Goal: Task Accomplishment & Management: Manage account settings

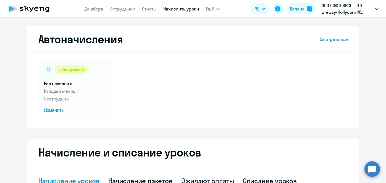
select select "50"
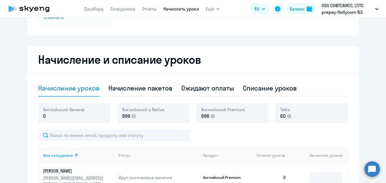
scroll to position [97, 0]
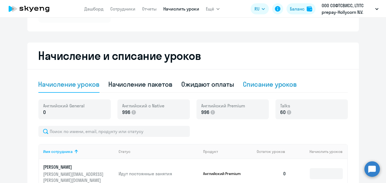
click at [280, 81] on div "Списание уроков" at bounding box center [270, 84] width 54 height 9
select select "10"
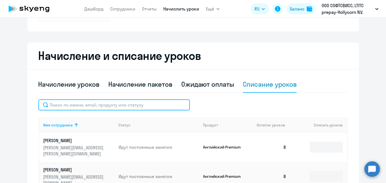
click at [140, 105] on input "text" at bounding box center [113, 104] width 151 height 11
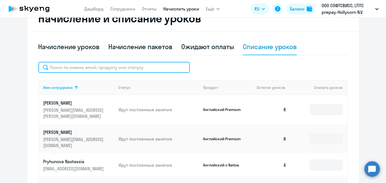
scroll to position [132, 0]
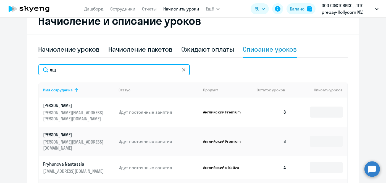
type input "л"
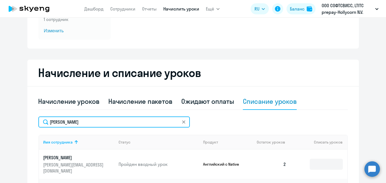
scroll to position [88, 0]
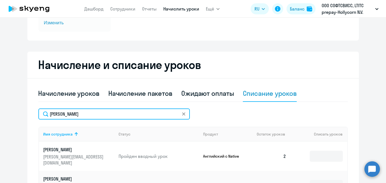
type input "komar"
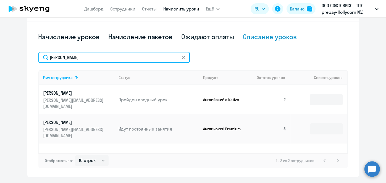
scroll to position [140, 0]
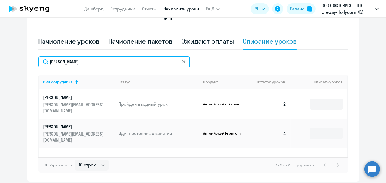
drag, startPoint x: 184, startPoint y: 63, endPoint x: 182, endPoint y: 62, distance: 2.8
click at [182, 62] on div "komar" at bounding box center [113, 61] width 151 height 11
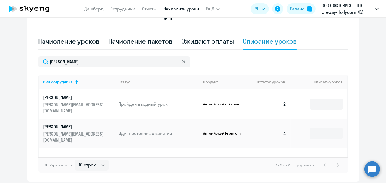
click at [182, 62] on icon at bounding box center [183, 61] width 3 height 3
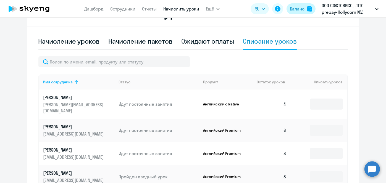
click at [294, 13] on button "Баланс" at bounding box center [300, 8] width 29 height 11
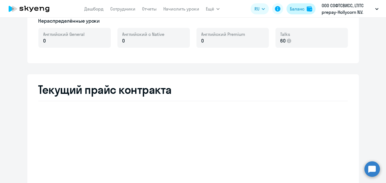
scroll to position [228, 0]
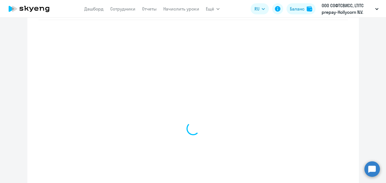
select select "english_adult_not_native_speaker"
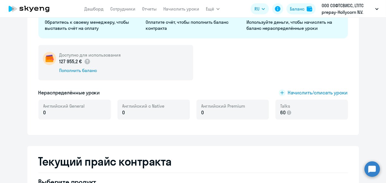
scroll to position [0, 0]
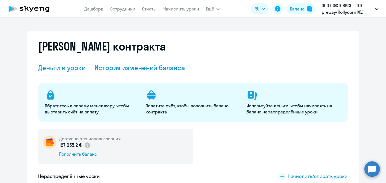
click at [144, 63] on div "История изменений баланса" at bounding box center [139, 68] width 90 height 17
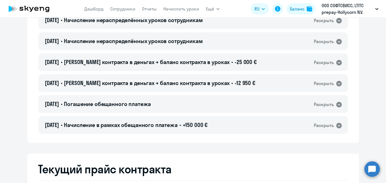
scroll to position [4973, 0]
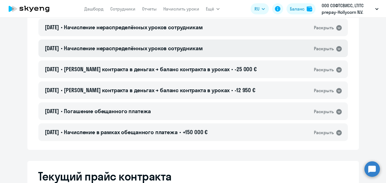
click at [217, 51] on div "15.10.2025 • Начисление нераспределённых уроков сотрудникам Раскрыть" at bounding box center [192, 48] width 309 height 18
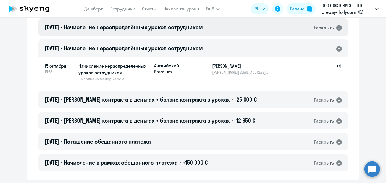
click at [211, 31] on div "15.10.2025 • Начисление нераспределённых уроков сотрудникам Раскрыть" at bounding box center [192, 27] width 309 height 18
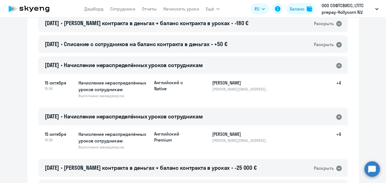
scroll to position [4929, 0]
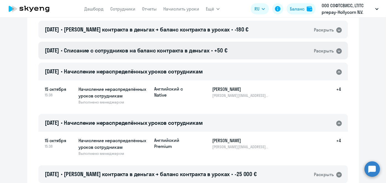
click at [279, 55] on div "15.10.2025 • Списание с сотрудников на баланс контракта в деньгах • +50 € Раскр…" at bounding box center [192, 51] width 309 height 18
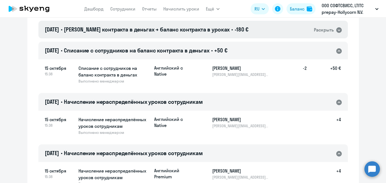
click at [255, 33] on div "15.10.2025 • Баланс контракта в деньгах → баланс контракта в уроках • -180 € Ра…" at bounding box center [192, 30] width 309 height 18
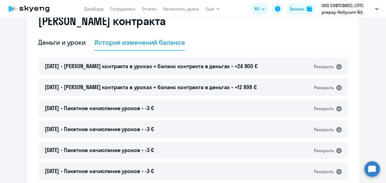
scroll to position [0, 0]
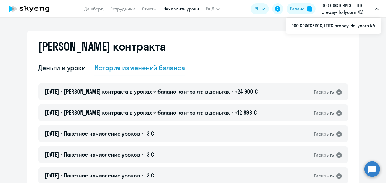
click at [192, 10] on link "Начислить уроки" at bounding box center [181, 9] width 36 height 6
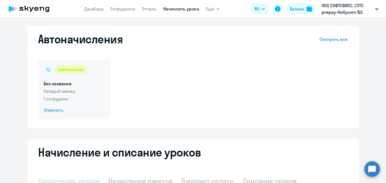
select select "10"
click at [56, 112] on span "Изменить" at bounding box center [74, 110] width 61 height 7
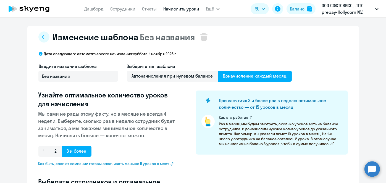
select select "10"
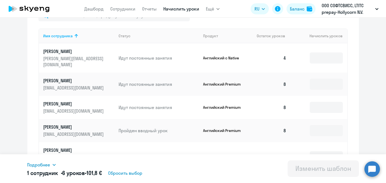
scroll to position [182, 0]
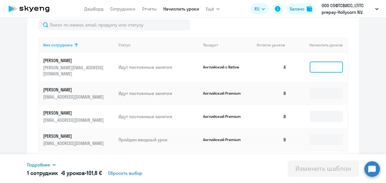
click at [325, 66] on input at bounding box center [325, 67] width 33 height 11
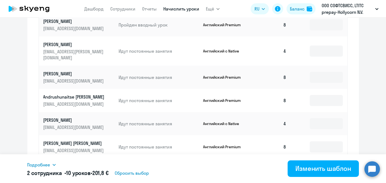
scroll to position [330, 0]
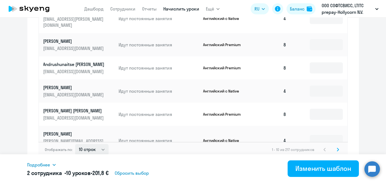
type input "4"
click at [96, 144] on select "10 строк 30 строк 50 строк" at bounding box center [91, 149] width 33 height 11
select select "50"
click at [75, 144] on select "10 строк 30 строк 50 строк" at bounding box center [91, 149] width 33 height 11
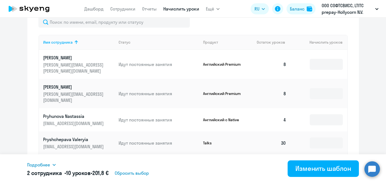
scroll to position [0, 0]
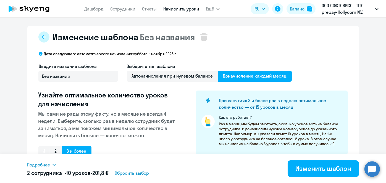
click at [42, 36] on icon at bounding box center [44, 37] width 4 height 4
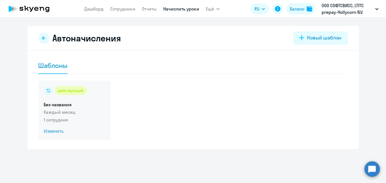
click at [53, 130] on span "Изменить" at bounding box center [74, 131] width 61 height 7
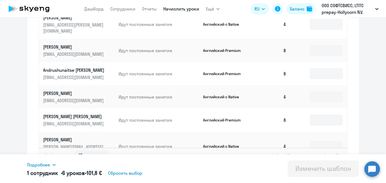
scroll to position [330, 0]
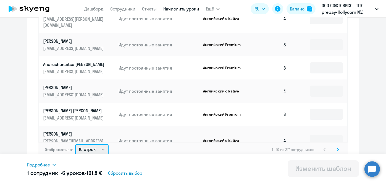
click at [98, 144] on select "10 строк 30 строк 50 строк" at bounding box center [91, 149] width 33 height 11
select select "50"
click at [75, 144] on select "10 строк 30 строк 50 строк" at bounding box center [91, 149] width 33 height 11
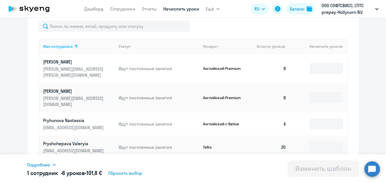
scroll to position [178, 0]
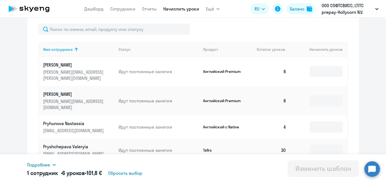
click at [303, 71] on td at bounding box center [318, 71] width 56 height 29
click at [309, 71] on input at bounding box center [325, 71] width 33 height 11
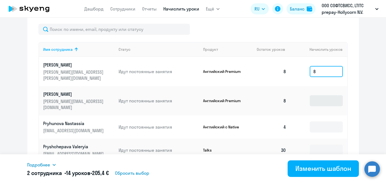
type input "8"
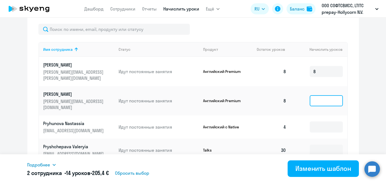
click at [309, 95] on input at bounding box center [325, 100] width 33 height 11
type input "8"
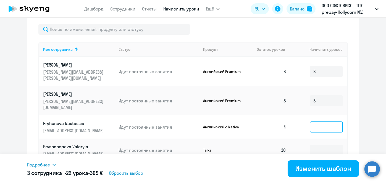
click at [309, 121] on input at bounding box center [325, 126] width 33 height 11
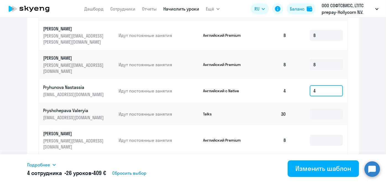
scroll to position [251, 0]
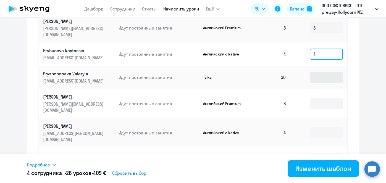
type input "4"
click at [321, 72] on input at bounding box center [325, 77] width 33 height 11
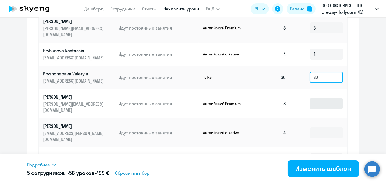
type input "30"
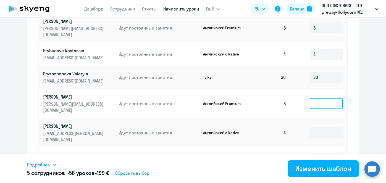
click at [312, 98] on input at bounding box center [325, 103] width 33 height 11
type input "8"
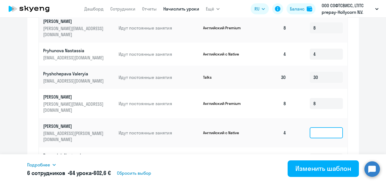
click at [309, 127] on input at bounding box center [325, 132] width 33 height 11
type input "4"
click at [309, 153] on input at bounding box center [325, 158] width 33 height 11
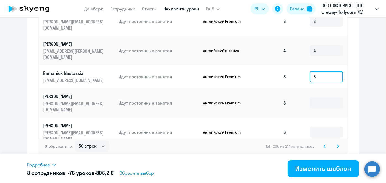
scroll to position [335, 0]
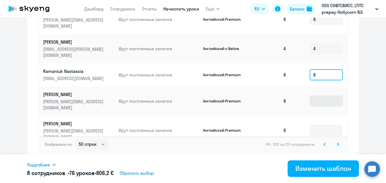
type input "8"
click at [310, 96] on input at bounding box center [325, 101] width 33 height 11
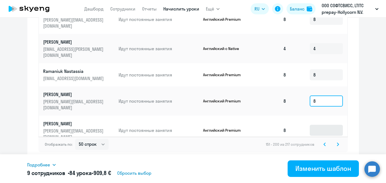
type input "8"
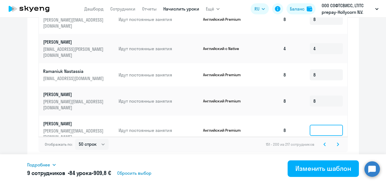
click at [309, 125] on input at bounding box center [325, 130] width 33 height 11
type input "8"
click at [309, 154] on input at bounding box center [325, 159] width 33 height 11
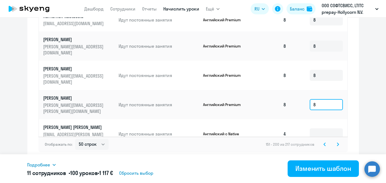
scroll to position [55, 0]
type input "8"
click at [315, 128] on input at bounding box center [325, 133] width 33 height 11
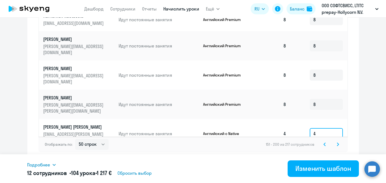
type input "4"
click at [313, 157] on input at bounding box center [325, 162] width 33 height 11
type input "4"
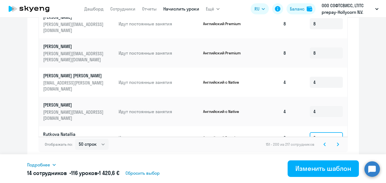
scroll to position [122, 0]
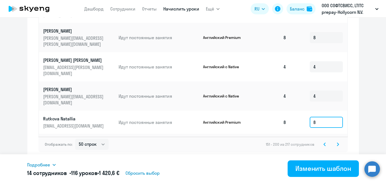
type input "8"
click at [319, 143] on input at bounding box center [325, 148] width 33 height 11
type input "4"
click at [315, 169] on input at bounding box center [325, 174] width 33 height 11
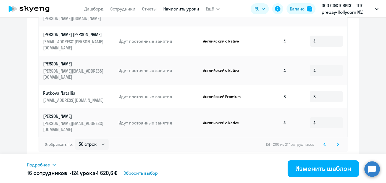
scroll to position [155, 0]
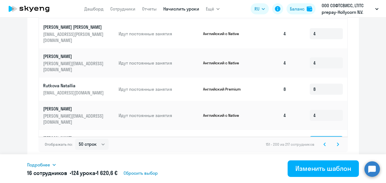
type input "4"
click at [316, 162] on input at bounding box center [325, 167] width 33 height 11
type input "4"
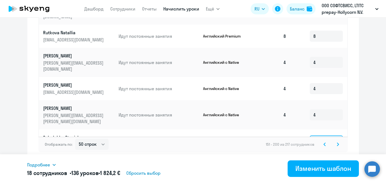
scroll to position [210, 0]
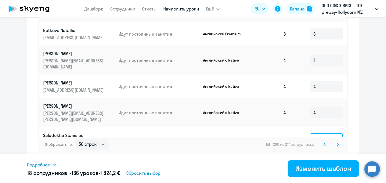
type input "8"
click at [309, 155] on input at bounding box center [325, 160] width 33 height 11
type input "8"
click at [314, 177] on input at bounding box center [325, 182] width 33 height 11
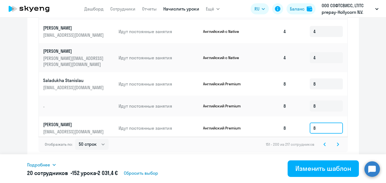
scroll to position [266, 0]
type input "8"
click at [309, 149] on input at bounding box center [325, 154] width 33 height 11
type input "4"
click at [312, 178] on input at bounding box center [325, 183] width 33 height 11
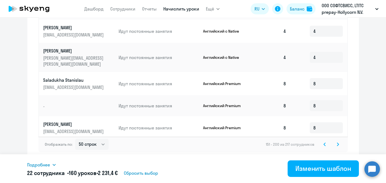
type input "4"
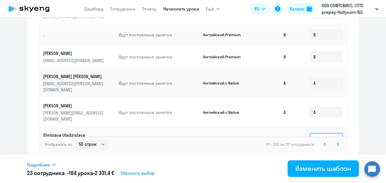
scroll to position [343, 0]
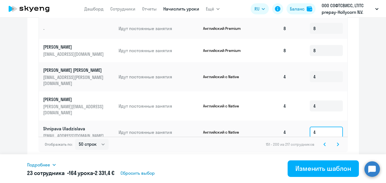
type input "4"
click at [309, 150] on input at bounding box center [325, 155] width 33 height 11
type input "8"
click at [313, 176] on input at bounding box center [325, 181] width 33 height 11
type input "4"
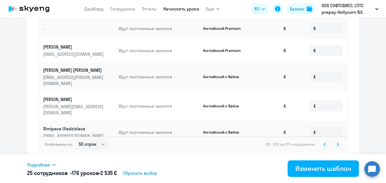
type input "4"
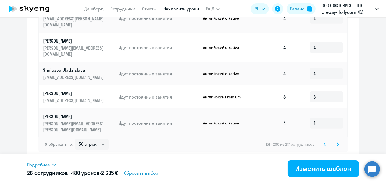
scroll to position [402, 0]
click at [322, 173] on input at bounding box center [325, 178] width 33 height 11
type input "8"
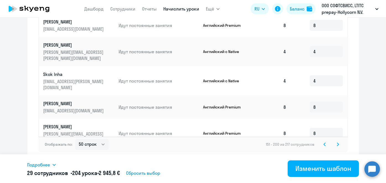
scroll to position [479, 0]
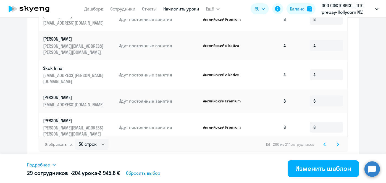
type input "8"
click at [310, 171] on input at bounding box center [325, 176] width 33 height 11
type input "4"
type input "8"
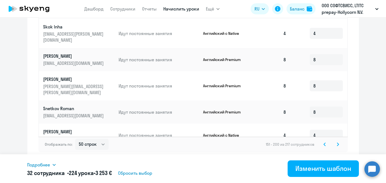
scroll to position [523, 0]
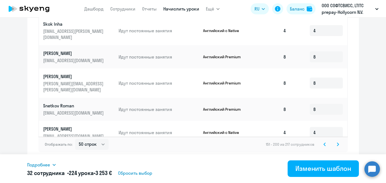
type input "8"
type input "4"
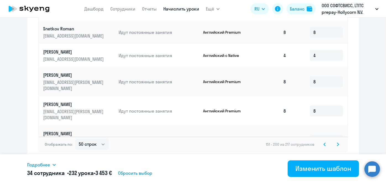
scroll to position [600, 0]
type input "4"
type input "8"
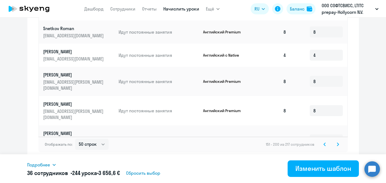
type input "4"
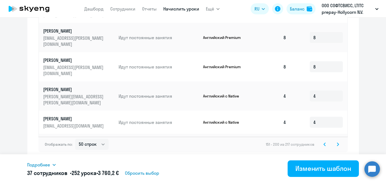
scroll to position [645, 0]
type input "8"
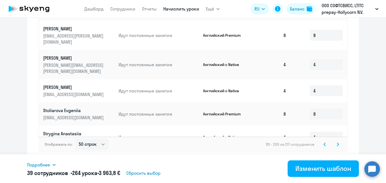
scroll to position [678, 0]
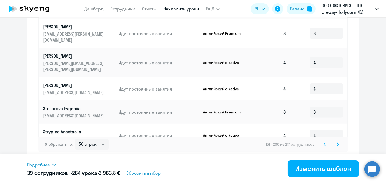
type input "4"
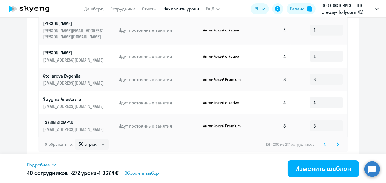
scroll to position [722, 0]
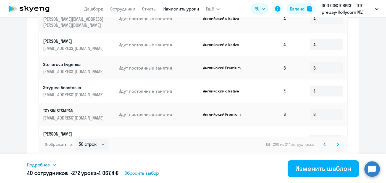
type input "8"
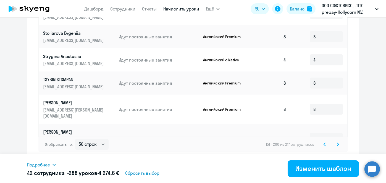
scroll to position [766, 0]
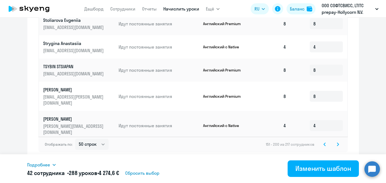
type input "8"
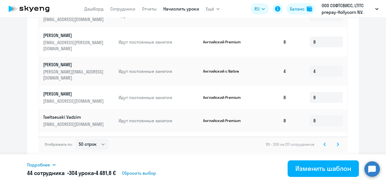
scroll to position [821, 0]
type input "8"
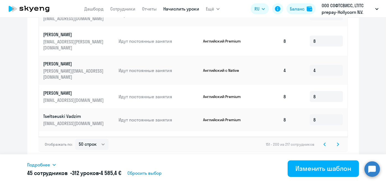
type input "8"
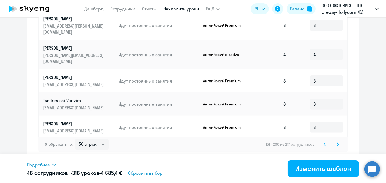
scroll to position [843, 0]
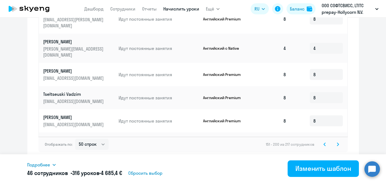
type input "4"
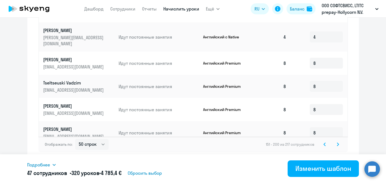
scroll to position [865, 0]
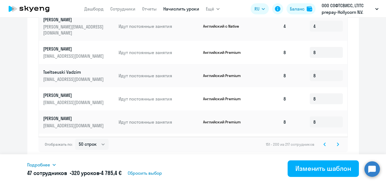
type input "4"
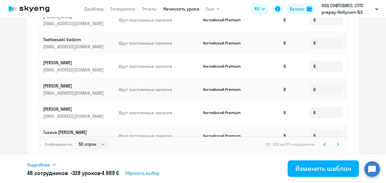
scroll to position [910, 0]
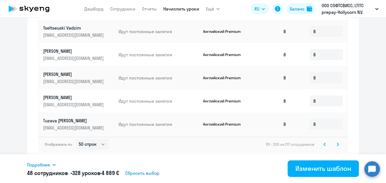
type input "8"
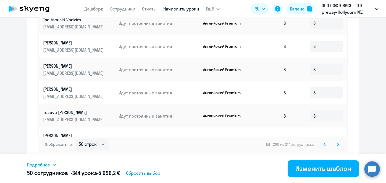
scroll to position [920, 0]
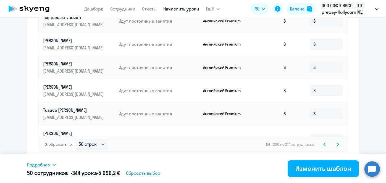
type input "8"
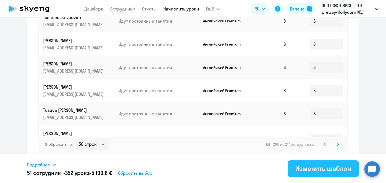
type input "8"
click at [314, 168] on div "Изменить шаблон" at bounding box center [323, 168] width 56 height 9
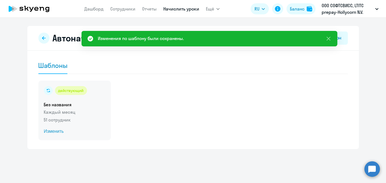
click at [57, 131] on span "Изменить" at bounding box center [74, 131] width 61 height 7
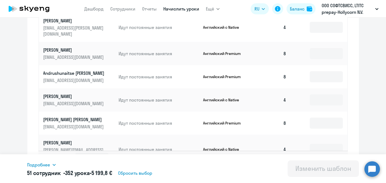
scroll to position [330, 0]
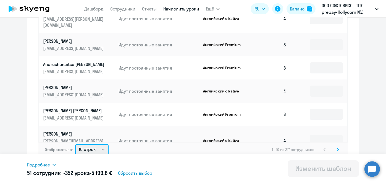
click at [98, 144] on select "10 строк 30 строк 50 строк" at bounding box center [91, 149] width 33 height 11
select select "50"
click at [75, 144] on select "10 строк 30 строк 50 строк" at bounding box center [91, 149] width 33 height 11
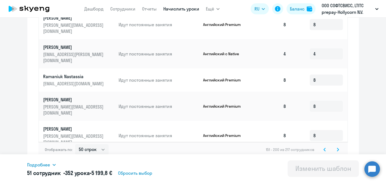
click at [336, 148] on icon at bounding box center [337, 150] width 2 height 4
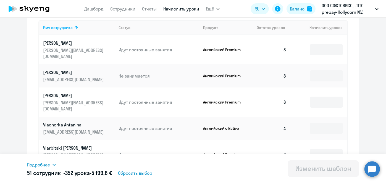
scroll to position [177, 0]
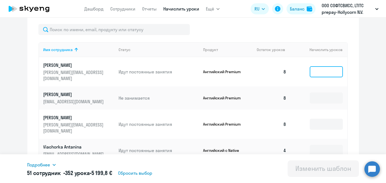
click at [316, 66] on input at bounding box center [325, 71] width 33 height 11
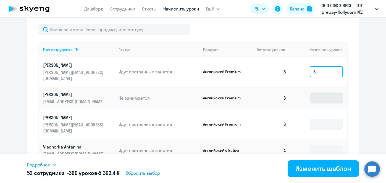
type input "8"
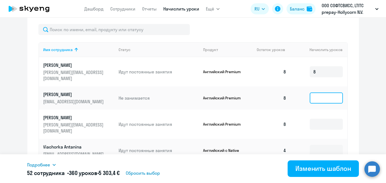
click at [309, 93] on input at bounding box center [325, 97] width 33 height 11
type input "8"
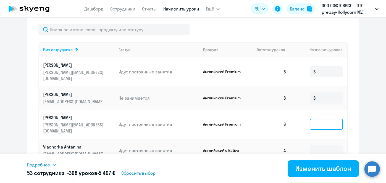
click at [309, 119] on input at bounding box center [325, 124] width 33 height 11
type input "8"
click at [312, 145] on input at bounding box center [325, 150] width 33 height 11
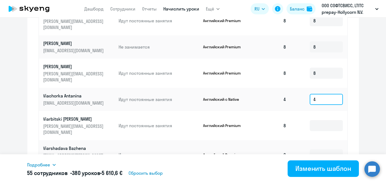
scroll to position [230, 0]
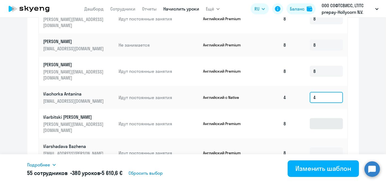
type input "4"
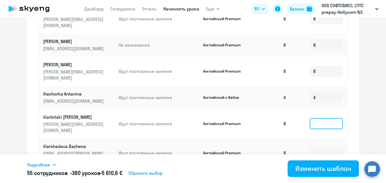
click at [314, 118] on input at bounding box center [325, 123] width 33 height 11
type input "8"
click at [316, 147] on input at bounding box center [325, 152] width 33 height 11
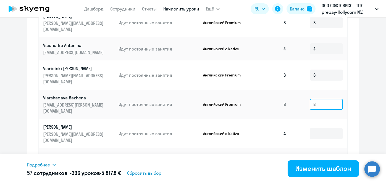
scroll to position [280, 0]
type input "8"
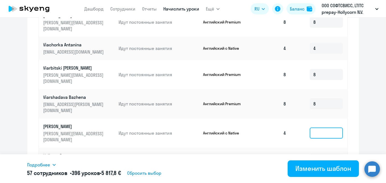
click at [309, 128] on input at bounding box center [325, 133] width 33 height 11
type input "4"
click at [314, 154] on input at bounding box center [325, 159] width 33 height 11
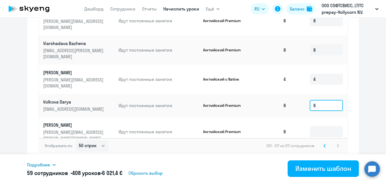
scroll to position [335, 0]
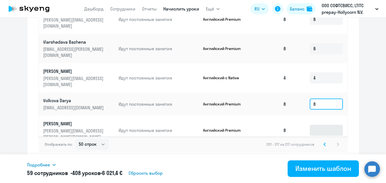
type input "8"
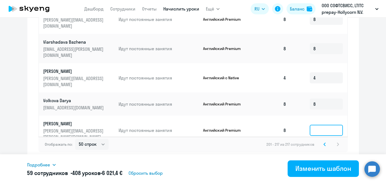
click at [324, 125] on input at bounding box center [325, 130] width 33 height 11
type input "8"
click at [315, 154] on input at bounding box center [325, 159] width 33 height 11
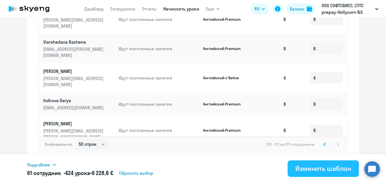
type input "8"
click at [315, 169] on div "Изменить шаблон" at bounding box center [323, 168] width 56 height 9
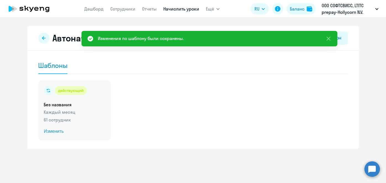
click at [62, 131] on span "Изменить" at bounding box center [74, 131] width 61 height 7
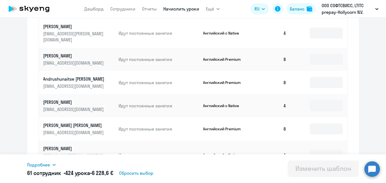
scroll to position [330, 0]
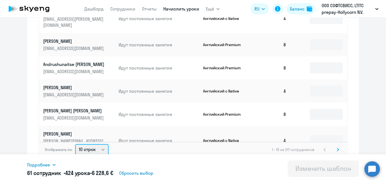
click at [99, 144] on select "10 строк 30 строк 50 строк" at bounding box center [91, 149] width 33 height 11
select select "50"
click at [75, 144] on select "10 строк 30 строк 50 строк" at bounding box center [91, 149] width 33 height 11
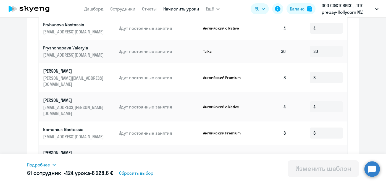
scroll to position [335, 0]
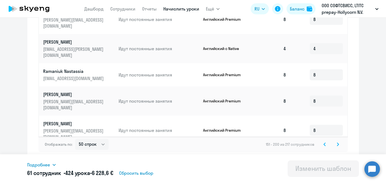
click at [338, 146] on svg-icon at bounding box center [337, 144] width 7 height 7
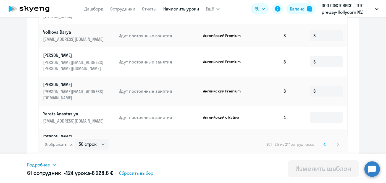
scroll to position [69, 0]
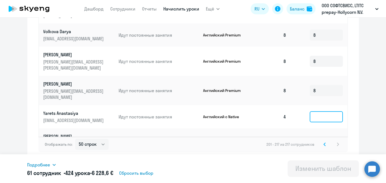
click at [325, 111] on input at bounding box center [325, 116] width 33 height 11
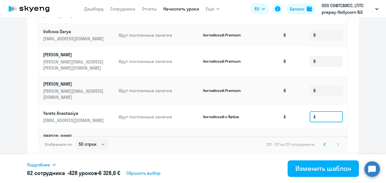
type input "4"
click at [318, 137] on input at bounding box center [325, 142] width 33 height 11
type input "8"
click at [318, 164] on input at bounding box center [325, 169] width 33 height 11
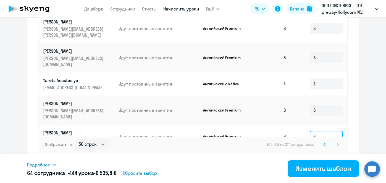
scroll to position [104, 0]
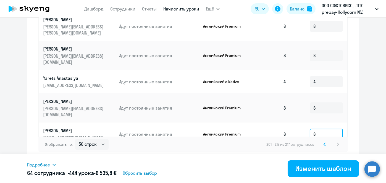
type input "8"
click at [318, 152] on input at bounding box center [325, 157] width 33 height 11
type input "4"
click at [319, 178] on input at bounding box center [325, 183] width 33 height 11
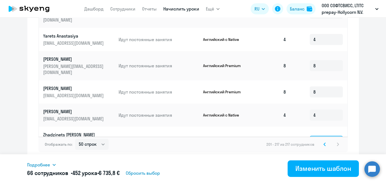
scroll to position [157, 0]
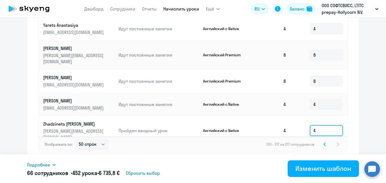
type input "4"
click at [320, 151] on input at bounding box center [325, 156] width 33 height 11
type input "30"
click at [318, 177] on input at bounding box center [325, 182] width 33 height 11
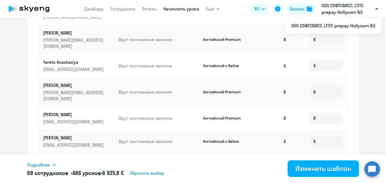
scroll to position [335, 0]
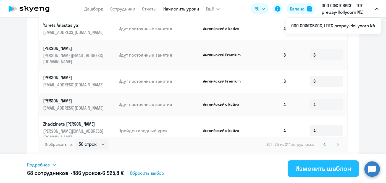
type input "4"
click at [323, 168] on div "Изменить шаблон" at bounding box center [323, 168] width 56 height 9
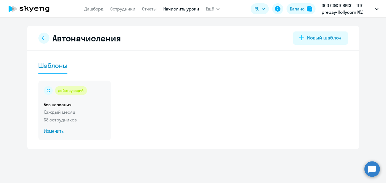
click at [61, 132] on span "Изменить" at bounding box center [74, 131] width 61 height 7
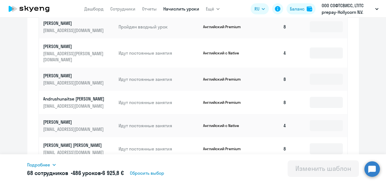
scroll to position [330, 0]
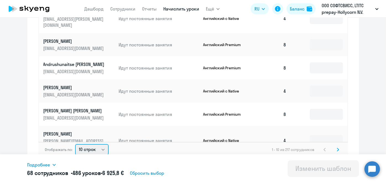
click at [79, 148] on select "10 строк 30 строк 50 строк" at bounding box center [91, 149] width 33 height 11
select select "50"
click at [75, 144] on select "10 строк 30 строк 50 строк" at bounding box center [91, 149] width 33 height 11
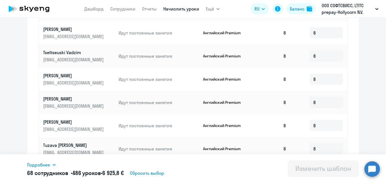
scroll to position [335, 0]
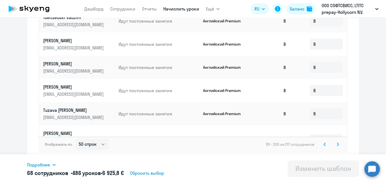
click at [321, 144] on svg-icon at bounding box center [324, 144] width 7 height 7
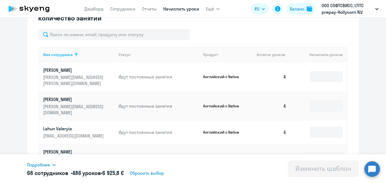
scroll to position [167, 0]
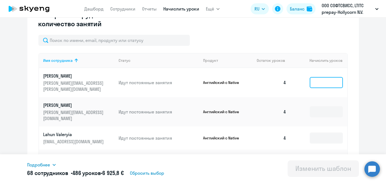
click at [309, 79] on input at bounding box center [325, 82] width 33 height 11
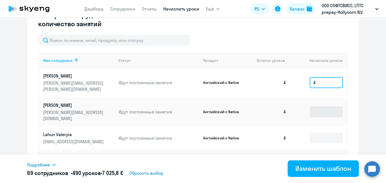
type input "4"
click at [318, 106] on input at bounding box center [325, 111] width 33 height 11
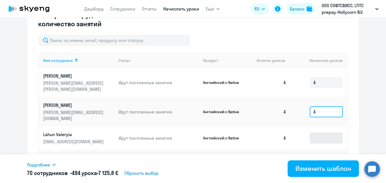
type input "4"
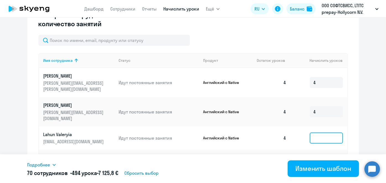
click at [320, 132] on input at bounding box center [325, 137] width 33 height 11
click at [318, 132] on input at bounding box center [325, 137] width 33 height 11
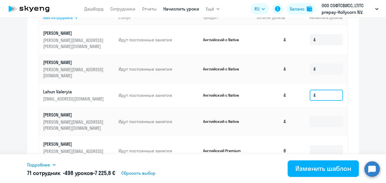
scroll to position [32, 0]
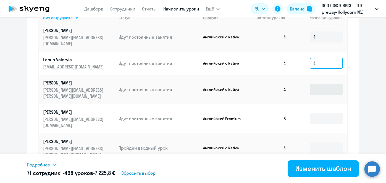
type input "4"
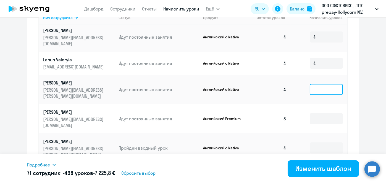
click at [313, 84] on input at bounding box center [325, 89] width 33 height 11
type input "4"
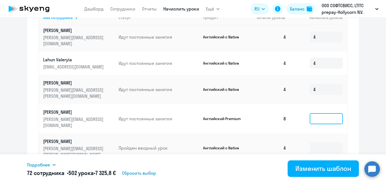
click at [318, 113] on input at bounding box center [325, 118] width 33 height 11
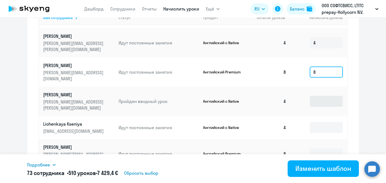
type input "8"
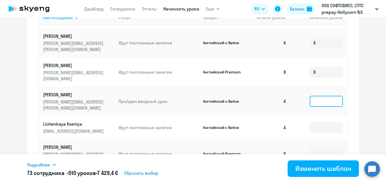
click at [312, 96] on input at bounding box center [325, 101] width 33 height 11
type input "4"
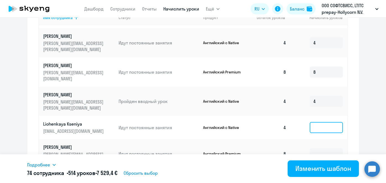
click at [314, 122] on input at bounding box center [325, 127] width 33 height 11
type input "4"
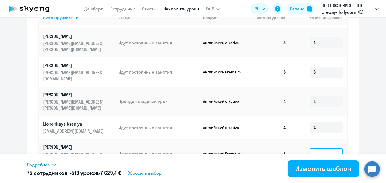
click at [317, 148] on input at bounding box center [325, 153] width 33 height 11
type input "8"
click at [317, 174] on input at bounding box center [325, 179] width 33 height 11
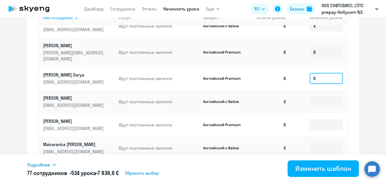
scroll to position [181, 0]
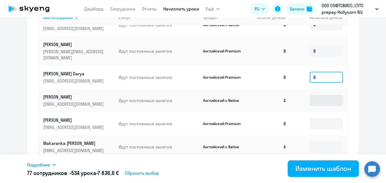
type input "8"
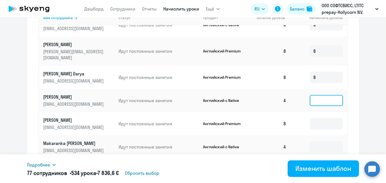
click at [325, 95] on input at bounding box center [325, 100] width 33 height 11
type input "4"
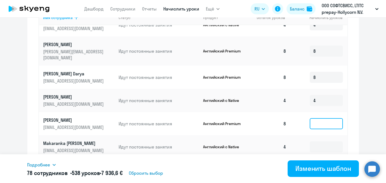
click at [319, 118] on input at bounding box center [325, 123] width 33 height 11
click at [317, 118] on input at bounding box center [325, 123] width 33 height 11
type input "8"
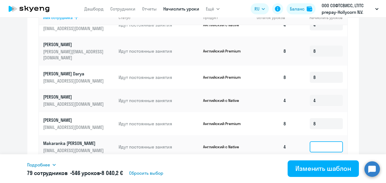
click at [315, 141] on input at bounding box center [325, 146] width 33 height 11
type input "4"
click at [316, 165] on input at bounding box center [325, 170] width 33 height 11
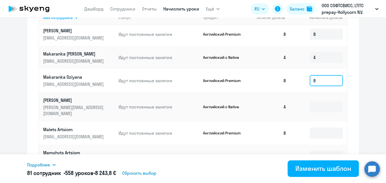
scroll to position [274, 0]
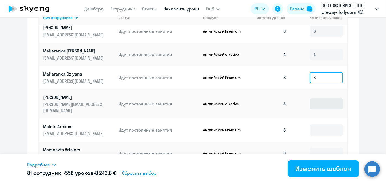
type input "8"
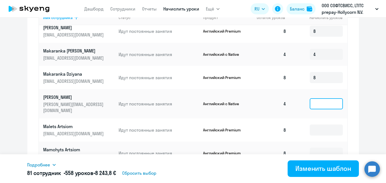
click at [311, 98] on input at bounding box center [325, 103] width 33 height 11
type input "4"
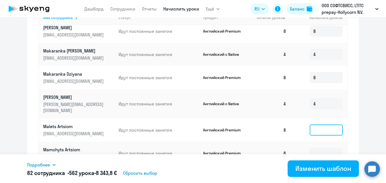
click at [311, 124] on input at bounding box center [325, 129] width 33 height 11
type input "8"
click at [313, 148] on input at bounding box center [325, 153] width 33 height 11
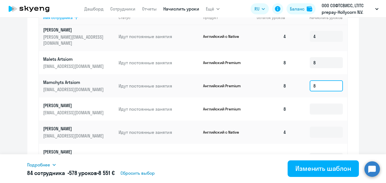
scroll to position [338, 0]
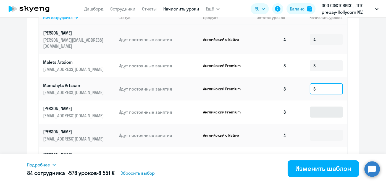
type input "8"
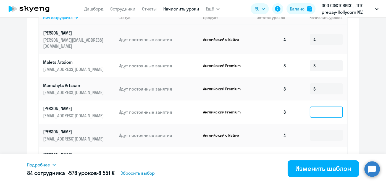
click at [317, 107] on input at bounding box center [325, 112] width 33 height 11
type input "8"
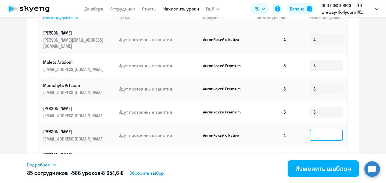
click at [315, 130] on input at bounding box center [325, 135] width 33 height 11
type input "4"
click at [317, 156] on input at bounding box center [325, 161] width 33 height 11
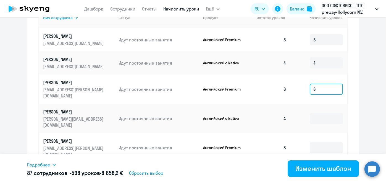
scroll to position [411, 0]
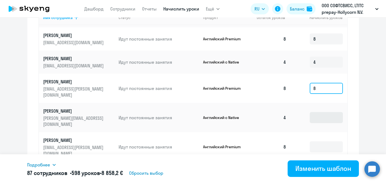
type input "8"
click at [319, 112] on input at bounding box center [325, 117] width 33 height 11
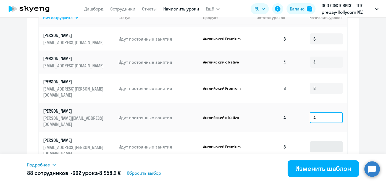
type input "4"
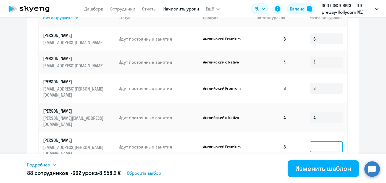
click at [317, 141] on input at bounding box center [325, 146] width 33 height 11
type input "8"
click at [319, 171] on input at bounding box center [325, 176] width 33 height 11
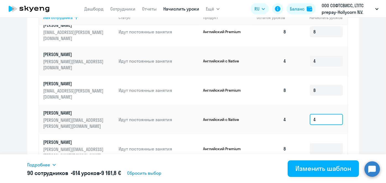
scroll to position [473, 0]
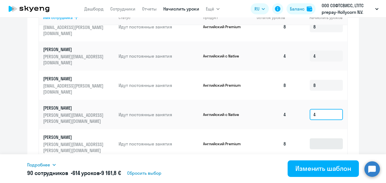
type input "4"
click at [313, 138] on input at bounding box center [325, 143] width 33 height 11
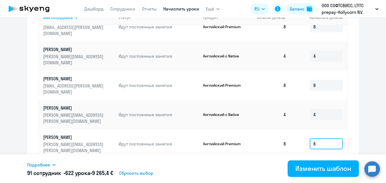
type input "8"
click at [314, 165] on input at bounding box center [325, 170] width 33 height 11
type input "8"
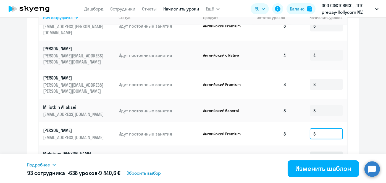
type input "8"
click at [312, 152] on input at bounding box center [325, 157] width 33 height 11
type input "8"
click at [314, 175] on input at bounding box center [325, 180] width 33 height 11
type input "4"
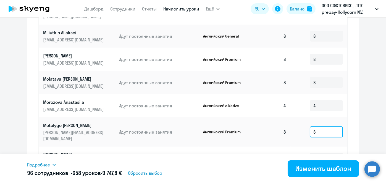
scroll to position [285, 0]
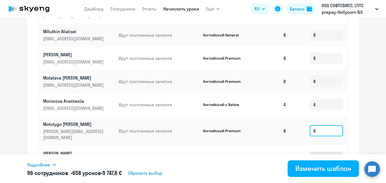
type input "8"
click at [315, 152] on input at bounding box center [325, 157] width 33 height 11
type input "8"
click at [316, 175] on input at bounding box center [325, 180] width 33 height 11
type input "4"
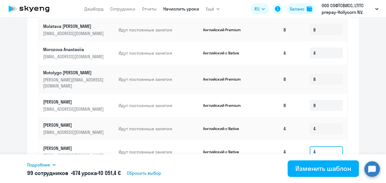
scroll to position [592, 0]
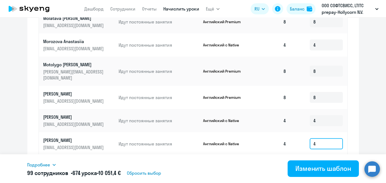
type input "4"
click at [322, 155] on td at bounding box center [318, 166] width 56 height 23
click at [322, 161] on input at bounding box center [325, 166] width 33 height 11
click at [320, 161] on input at bounding box center [325, 166] width 33 height 11
type input "8"
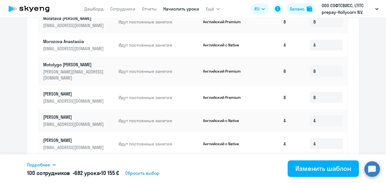
type input "30"
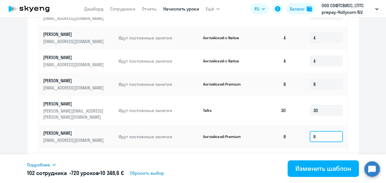
scroll to position [676, 0]
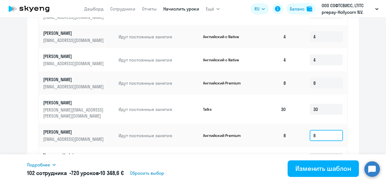
type input "8"
click at [309, 153] on input at bounding box center [325, 158] width 33 height 11
type input "4"
click at [319, 179] on input at bounding box center [325, 184] width 33 height 11
type input "4"
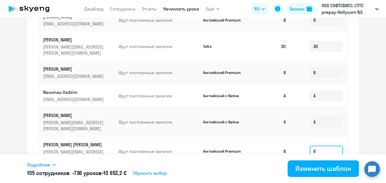
type input "8"
click at [316, 172] on input at bounding box center [325, 177] width 33 height 11
type input "8"
type input "4"
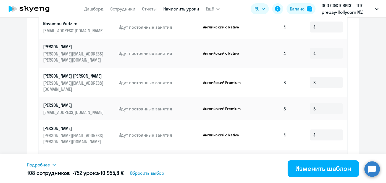
scroll to position [803, 0]
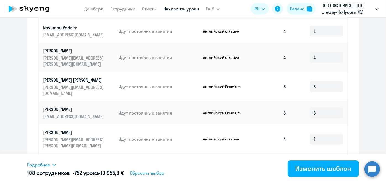
type input "4"
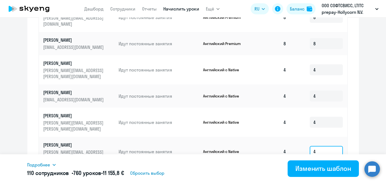
type input "4"
click at [316, 172] on input at bounding box center [325, 177] width 33 height 11
type input "8"
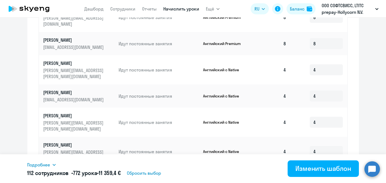
type input "4"
type input "8"
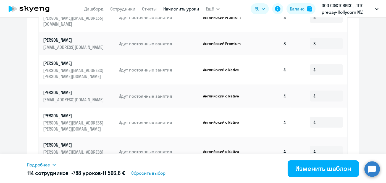
scroll to position [335, 0]
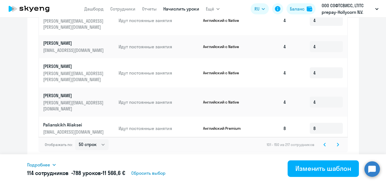
type input "8"
type input "4"
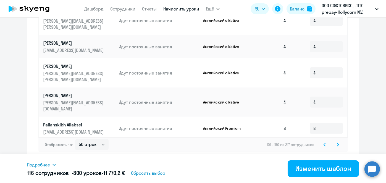
scroll to position [922, 0]
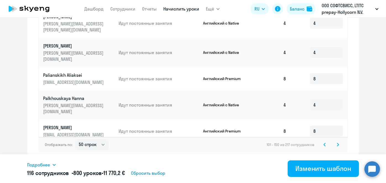
type input "8"
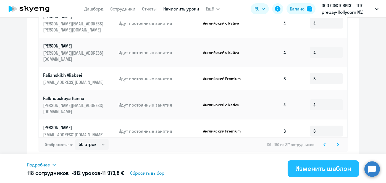
type input "4"
click at [319, 169] on div "Изменить шаблон" at bounding box center [323, 168] width 56 height 9
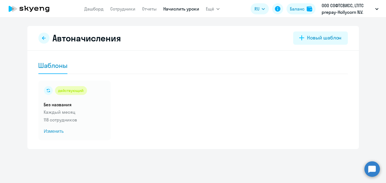
click at [182, 8] on link "Начислить уроки" at bounding box center [181, 9] width 36 height 6
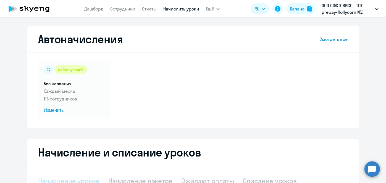
select select "10"
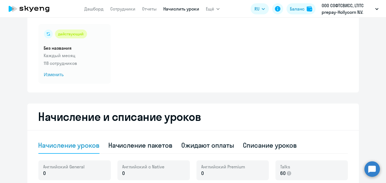
scroll to position [34, 0]
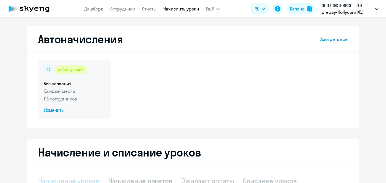
select select "10"
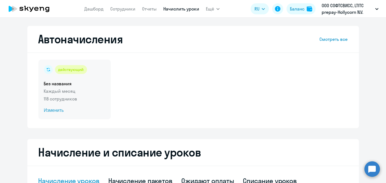
click at [57, 111] on span "Изменить" at bounding box center [74, 110] width 61 height 7
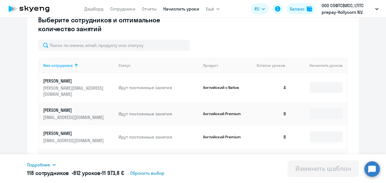
scroll to position [330, 0]
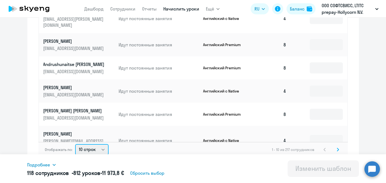
click at [98, 147] on select "10 строк 30 строк 50 строк" at bounding box center [91, 149] width 33 height 11
select select "50"
click at [75, 144] on select "10 строк 30 строк 50 строк" at bounding box center [91, 149] width 33 height 11
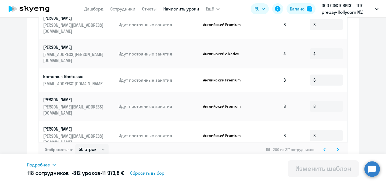
click at [323, 150] on icon at bounding box center [324, 150] width 2 height 4
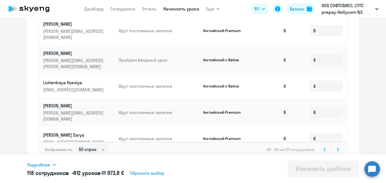
click at [323, 150] on icon at bounding box center [324, 150] width 2 height 4
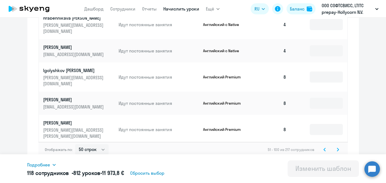
click at [337, 149] on icon at bounding box center [338, 149] width 2 height 3
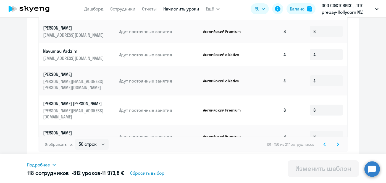
scroll to position [922, 0]
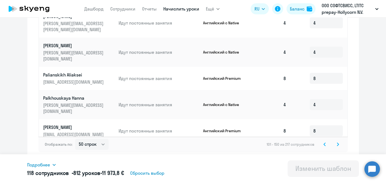
click at [324, 145] on icon at bounding box center [325, 144] width 2 height 3
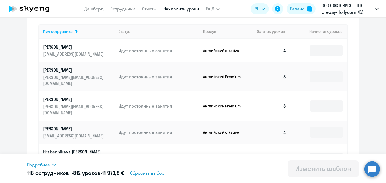
scroll to position [178, 0]
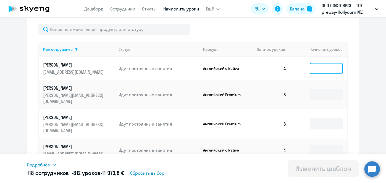
click at [314, 68] on input at bounding box center [325, 68] width 33 height 11
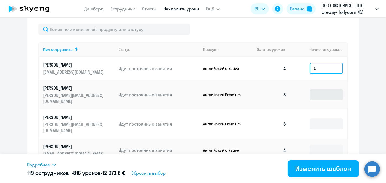
type input "4"
click at [317, 94] on input at bounding box center [325, 94] width 33 height 11
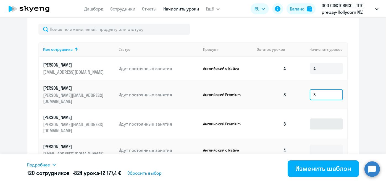
type input "8"
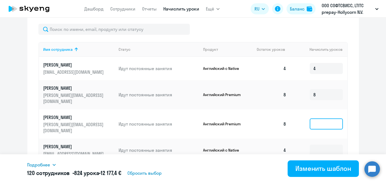
click at [317, 118] on input at bounding box center [325, 123] width 33 height 11
type input "8"
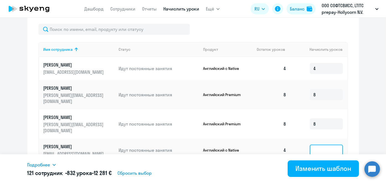
click at [315, 145] on input at bounding box center [325, 150] width 33 height 11
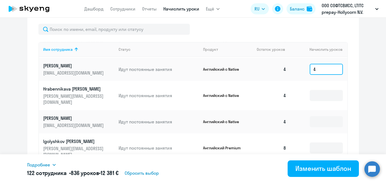
scroll to position [83, 0]
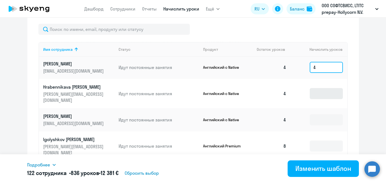
type input "4"
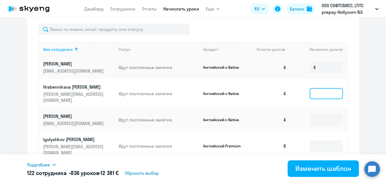
click at [313, 88] on input at bounding box center [325, 93] width 33 height 11
type input "4"
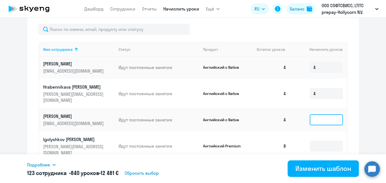
click at [310, 114] on input at bounding box center [325, 119] width 33 height 11
type input "4"
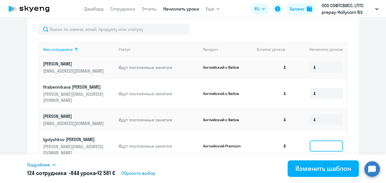
click at [309, 140] on input at bounding box center [325, 145] width 33 height 11
type input "8"
click at [310, 167] on input at bounding box center [325, 172] width 33 height 11
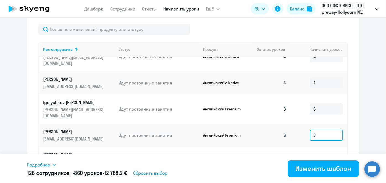
scroll to position [138, 0]
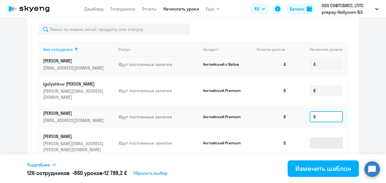
type input "8"
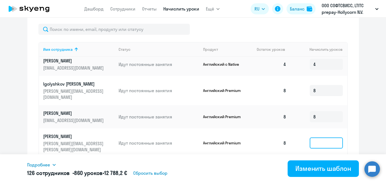
click at [314, 137] on input at bounding box center [325, 142] width 33 height 11
type input "8"
click at [314, 164] on input at bounding box center [325, 169] width 33 height 11
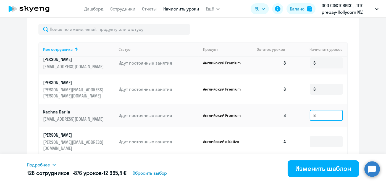
scroll to position [197, 0]
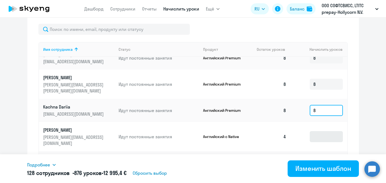
type input "8"
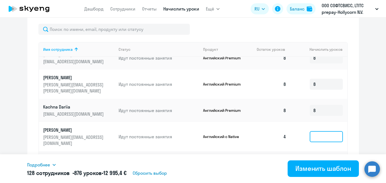
click at [318, 131] on input at bounding box center [325, 136] width 33 height 11
type input "4"
click at [317, 157] on input at bounding box center [325, 162] width 33 height 11
type input "8"
click at [316, 181] on input at bounding box center [325, 186] width 33 height 11
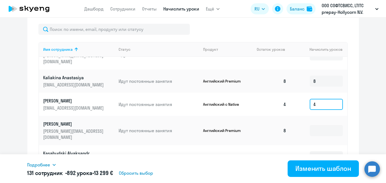
scroll to position [283, 0]
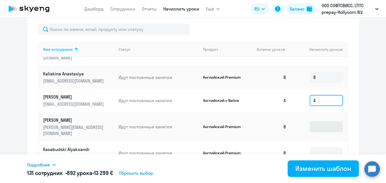
type input "4"
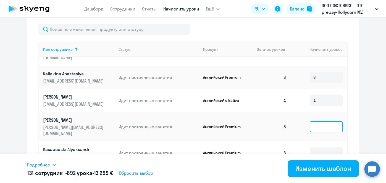
click at [322, 121] on input at bounding box center [325, 126] width 33 height 11
type input "8"
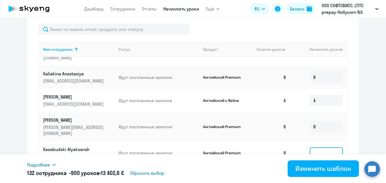
click at [317, 147] on input at bounding box center [325, 152] width 33 height 11
type input "8"
click at [317, 171] on input at bounding box center [325, 176] width 33 height 11
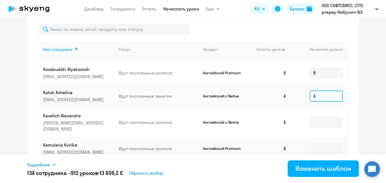
scroll to position [365, 0]
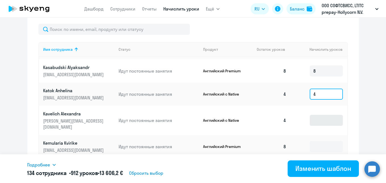
type input "4"
click at [319, 115] on input at bounding box center [325, 120] width 33 height 11
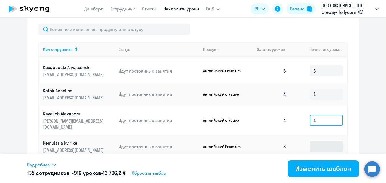
type input "4"
click at [315, 141] on input at bounding box center [325, 146] width 33 height 11
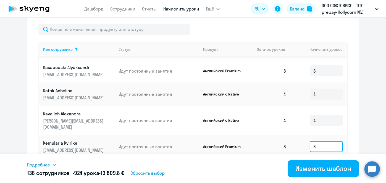
type input "8"
click at [314, 164] on input at bounding box center [325, 169] width 33 height 11
type input "4"
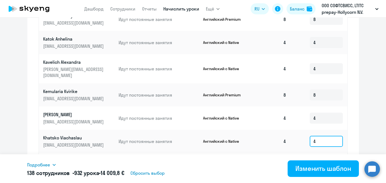
scroll to position [244, 0]
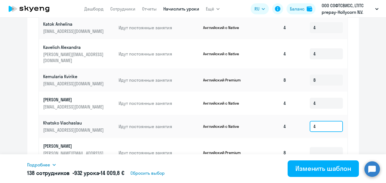
type input "4"
click at [313, 138] on td at bounding box center [318, 152] width 56 height 29
click at [313, 147] on input at bounding box center [325, 152] width 33 height 11
type input "8"
click at [316, 173] on input at bounding box center [325, 178] width 33 height 11
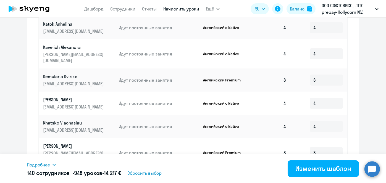
type input "8"
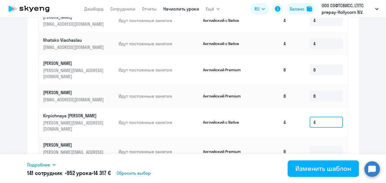
scroll to position [448, 0]
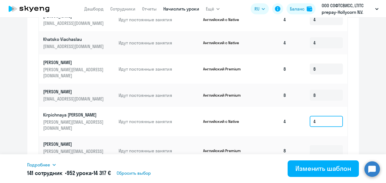
type input "4"
click at [315, 136] on td at bounding box center [318, 150] width 56 height 29
click at [316, 136] on td at bounding box center [318, 150] width 56 height 29
click at [316, 145] on input at bounding box center [325, 150] width 33 height 11
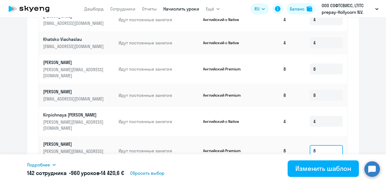
type input "8"
click at [314, 171] on input at bounding box center [325, 176] width 33 height 11
type input "8"
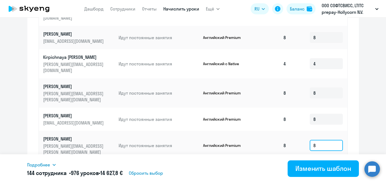
scroll to position [510, 0]
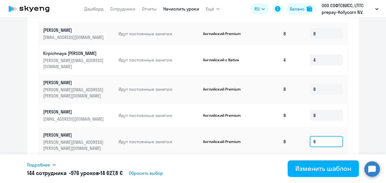
type input "8"
click at [322, 165] on input at bounding box center [325, 170] width 33 height 11
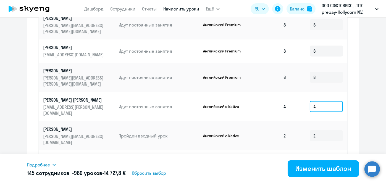
scroll to position [583, 0]
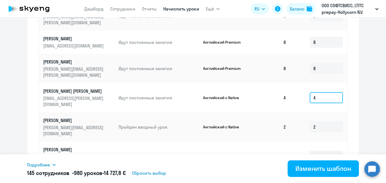
type input "4"
click at [320, 177] on input at bounding box center [325, 182] width 33 height 11
type input "3"
type input "4"
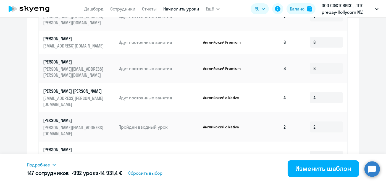
type input "8"
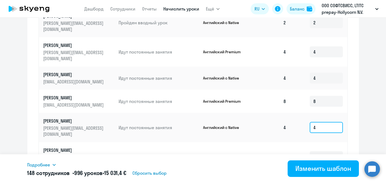
scroll to position [689, 0]
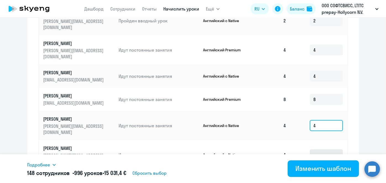
type input "4"
click at [319, 149] on input at bounding box center [325, 154] width 33 height 11
type input "4"
click at [316, 179] on input at bounding box center [325, 184] width 33 height 11
type input "8"
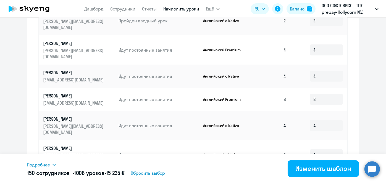
type input "8"
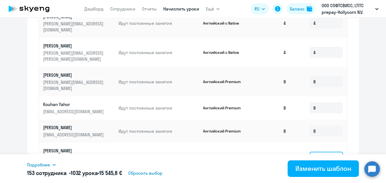
scroll to position [794, 0]
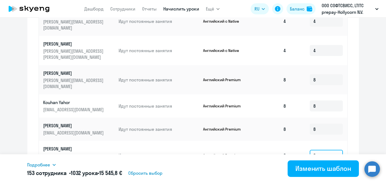
type input "8"
click at [325, 176] on input at bounding box center [325, 181] width 33 height 11
type input "4"
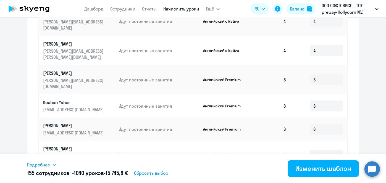
type input "8"
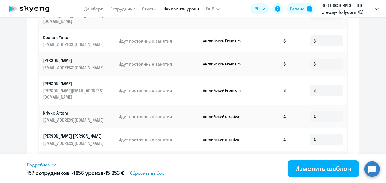
scroll to position [311, 0]
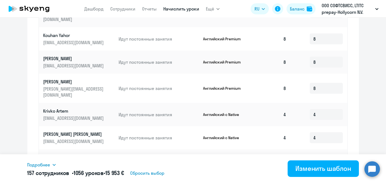
type input "8"
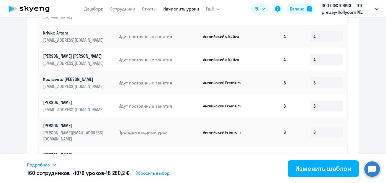
scroll to position [879, 0]
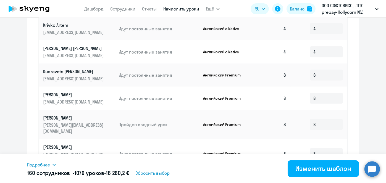
type input "4"
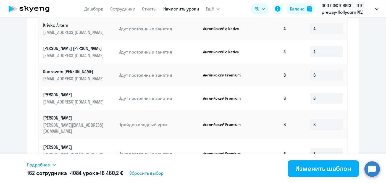
type input "4"
type input "8"
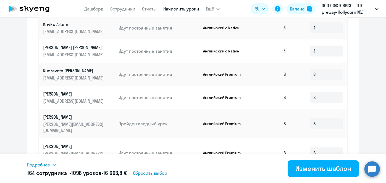
scroll to position [922, 0]
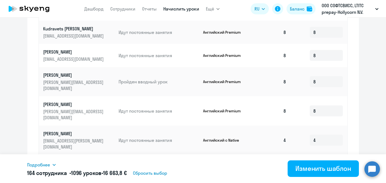
type input "4"
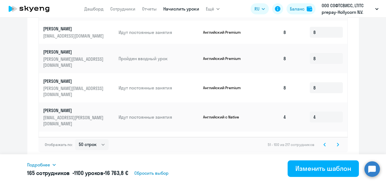
type input "4"
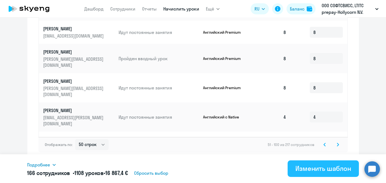
type input "8"
click at [312, 167] on div "Изменить шаблон" at bounding box center [323, 168] width 56 height 9
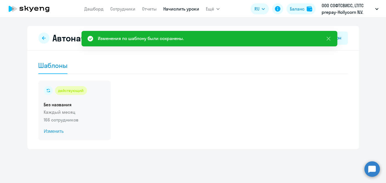
click at [54, 132] on span "Изменить" at bounding box center [74, 131] width 61 height 7
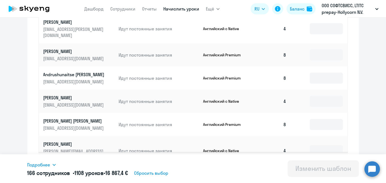
scroll to position [330, 0]
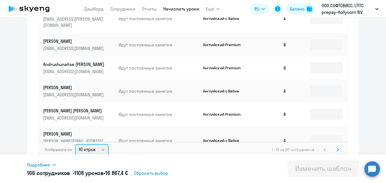
click at [90, 144] on select "10 строк 30 строк 50 строк" at bounding box center [91, 149] width 33 height 11
select select "50"
click at [75, 144] on select "10 строк 30 строк 50 строк" at bounding box center [91, 149] width 33 height 11
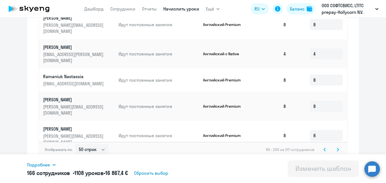
click at [323, 148] on icon at bounding box center [324, 150] width 2 height 4
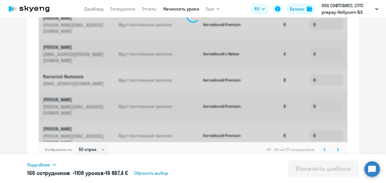
click at [323, 148] on icon at bounding box center [324, 150] width 2 height 4
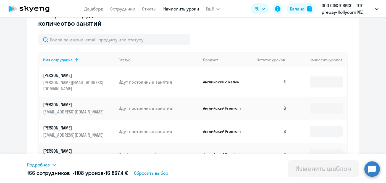
scroll to position [163, 0]
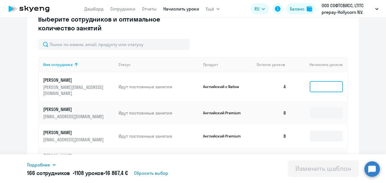
click at [329, 81] on input at bounding box center [325, 86] width 33 height 11
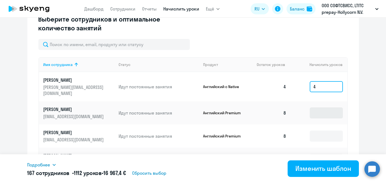
type input "4"
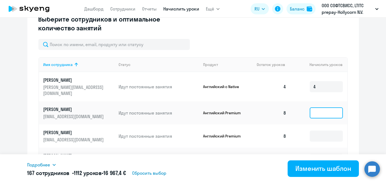
click at [321, 107] on input at bounding box center [325, 112] width 33 height 11
type input "8"
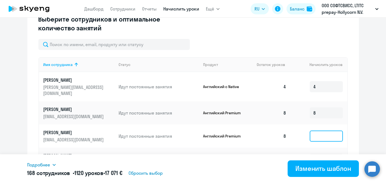
click at [316, 131] on input at bounding box center [325, 136] width 33 height 11
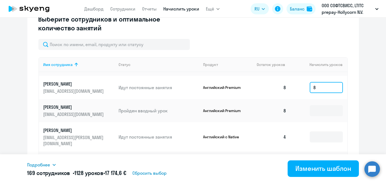
scroll to position [41, 0]
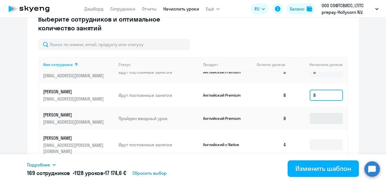
type input "8"
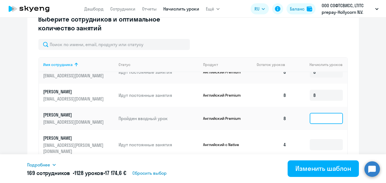
click at [316, 113] on input at bounding box center [325, 118] width 33 height 11
type input "8"
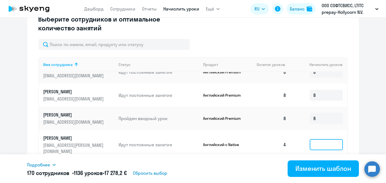
click at [314, 139] on input at bounding box center [325, 144] width 33 height 11
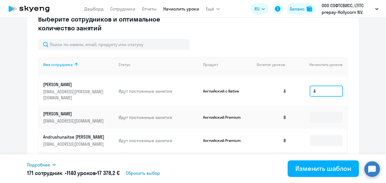
scroll to position [97, 0]
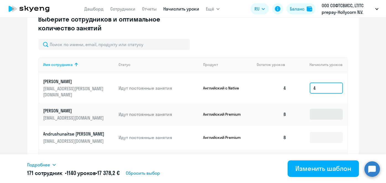
type input "4"
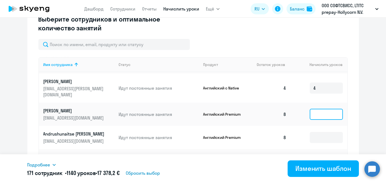
click at [319, 109] on input at bounding box center [325, 114] width 33 height 11
type input "8"
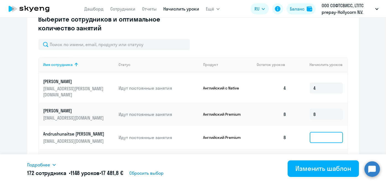
click at [319, 132] on input at bounding box center [325, 137] width 33 height 11
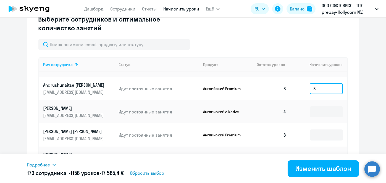
scroll to position [151, 0]
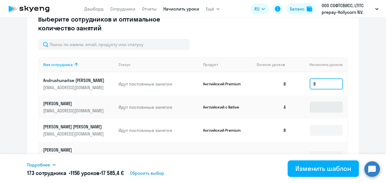
type input "8"
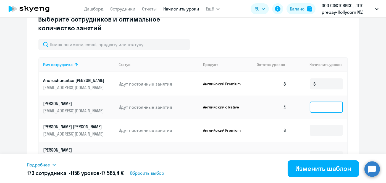
click at [319, 102] on input at bounding box center [325, 107] width 33 height 11
type input "4"
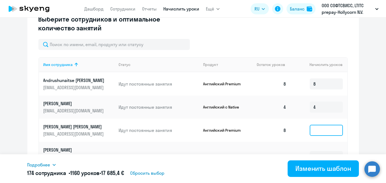
click at [317, 125] on input at bounding box center [325, 130] width 33 height 11
type input "8"
click at [319, 151] on input at bounding box center [325, 156] width 33 height 11
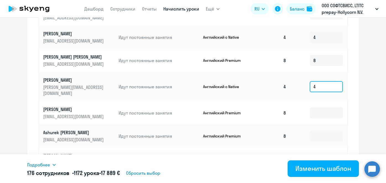
scroll to position [234, 0]
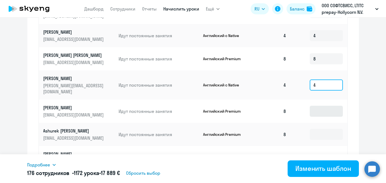
type input "4"
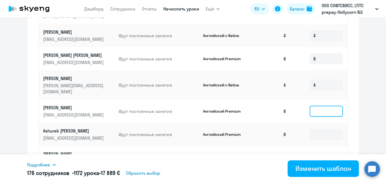
click at [326, 106] on input at bounding box center [325, 111] width 33 height 11
type input "8"
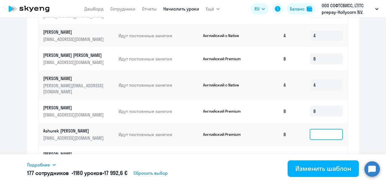
click at [319, 129] on input at bounding box center [325, 134] width 33 height 11
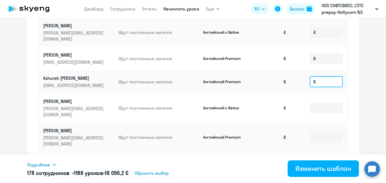
scroll to position [206, 0]
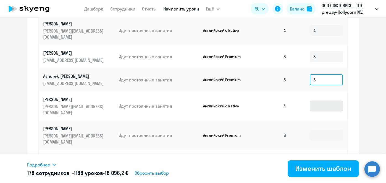
type input "8"
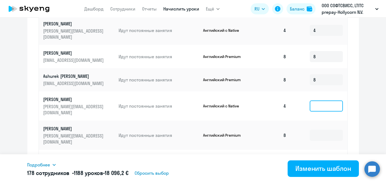
click at [311, 100] on input at bounding box center [325, 105] width 33 height 11
type input "4"
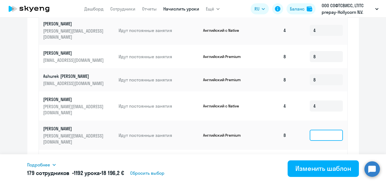
click at [317, 130] on input at bounding box center [325, 135] width 33 height 11
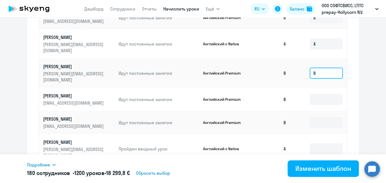
scroll to position [271, 0]
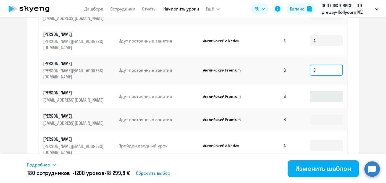
type input "8"
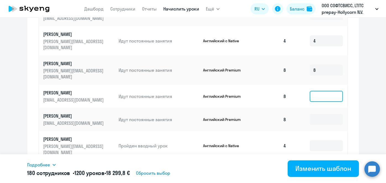
click at [318, 91] on input at bounding box center [325, 96] width 33 height 11
type input "8"
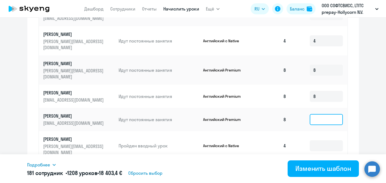
click at [318, 114] on input at bounding box center [325, 119] width 33 height 11
type input "8"
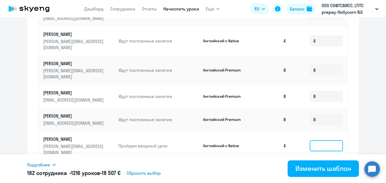
click at [320, 140] on input at bounding box center [325, 145] width 33 height 11
type input "4"
click at [317, 166] on input at bounding box center [325, 171] width 33 height 11
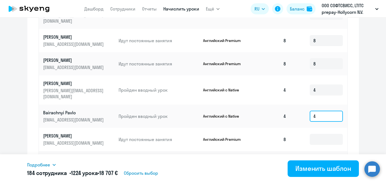
scroll to position [333, 0]
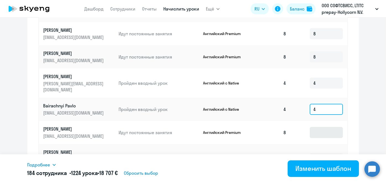
type input "4"
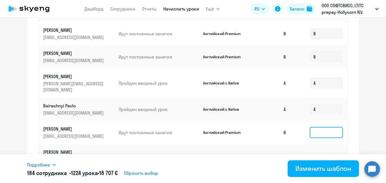
click at [317, 127] on input at bounding box center [325, 132] width 33 height 11
type input "8"
click at [316, 153] on input at bounding box center [325, 158] width 33 height 11
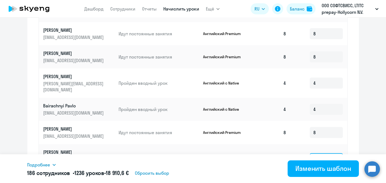
type input "4"
click at [321, 179] on input at bounding box center [325, 184] width 33 height 11
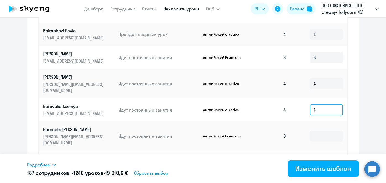
scroll to position [411, 0]
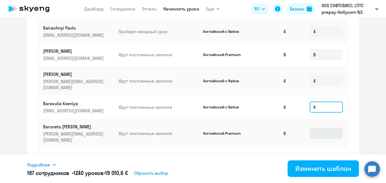
type input "4"
click at [317, 128] on input at bounding box center [325, 133] width 33 height 11
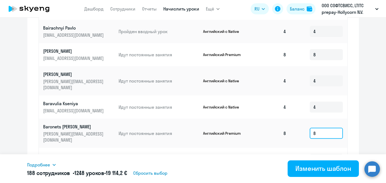
type input "8"
click at [317, 154] on input at bounding box center [325, 159] width 33 height 11
type input "8"
click at [320, 177] on input at bounding box center [325, 182] width 33 height 11
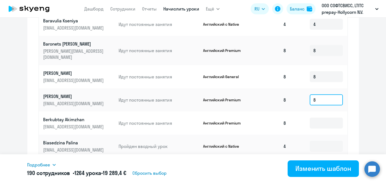
scroll to position [494, 0]
type input "8"
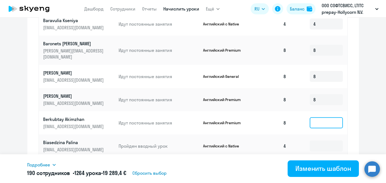
click at [313, 117] on input at bounding box center [325, 122] width 33 height 11
type input "8"
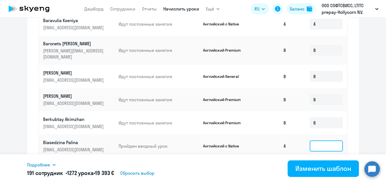
click at [315, 140] on input at bounding box center [325, 145] width 33 height 11
type input "4"
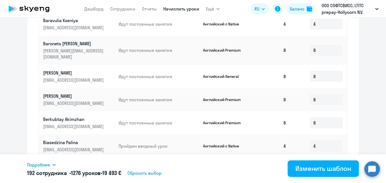
click at [317, 167] on input at bounding box center [325, 172] width 33 height 11
type input "8"
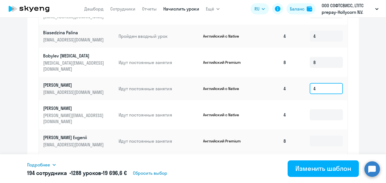
scroll to position [594, 0]
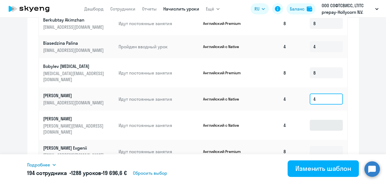
type input "4"
click at [309, 120] on input at bounding box center [325, 125] width 33 height 11
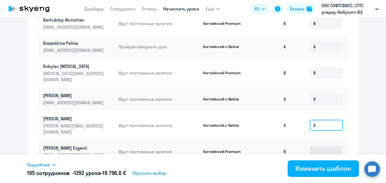
type input "4"
click at [316, 146] on input at bounding box center [325, 151] width 33 height 11
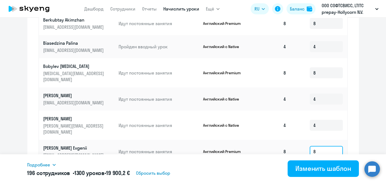
type input "8"
click at [317, 172] on input at bounding box center [325, 177] width 33 height 11
type input "4"
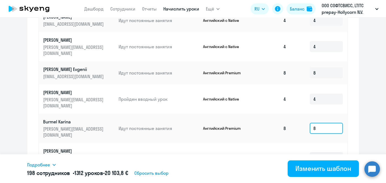
scroll to position [314, 0]
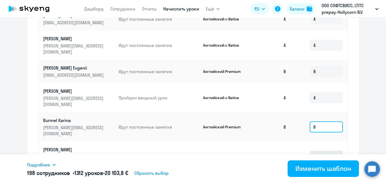
type input "8"
click at [321, 151] on input at bounding box center [325, 156] width 33 height 11
type input "8"
click at [324, 177] on input at bounding box center [325, 182] width 33 height 11
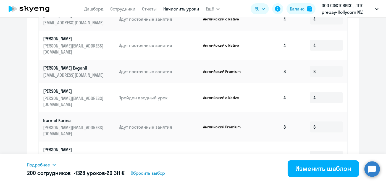
type input "8"
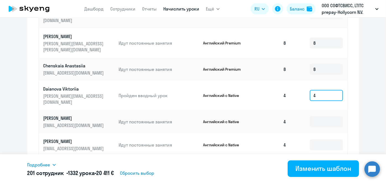
scroll to position [690, 0]
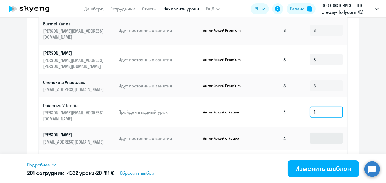
type input "4"
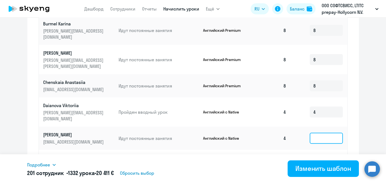
click at [318, 133] on input at bounding box center [325, 138] width 33 height 11
type input "4"
click at [316, 156] on input at bounding box center [325, 161] width 33 height 11
type input "4"
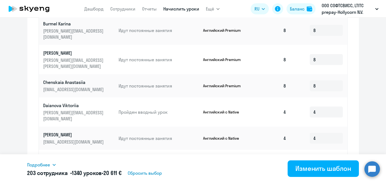
click at [317, 179] on input at bounding box center [325, 184] width 33 height 11
type input "4"
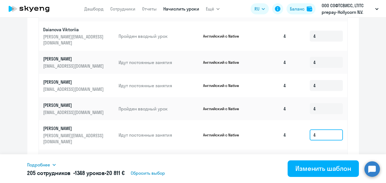
type input "4"
click at [317, 156] on input at bounding box center [325, 161] width 33 height 11
type input "8"
click at [314, 179] on input at bounding box center [325, 184] width 33 height 11
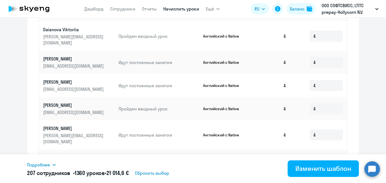
type input "4"
type input "8"
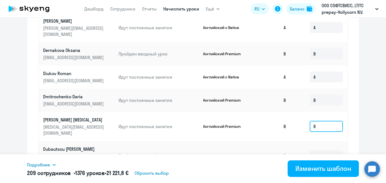
scroll to position [877, 0]
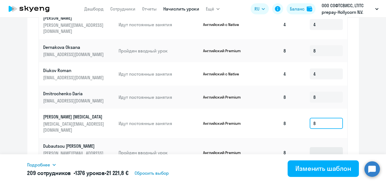
type input "8"
click at [319, 147] on input at bounding box center [325, 152] width 33 height 11
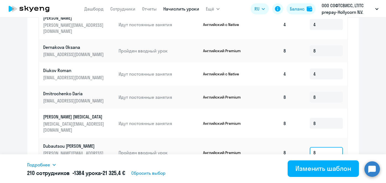
type input "8"
click at [319, 176] on input at bounding box center [325, 181] width 33 height 11
type input "4"
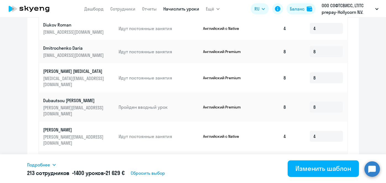
type input "8"
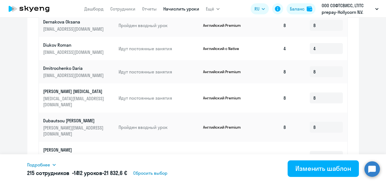
scroll to position [335, 0]
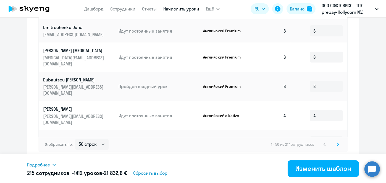
type input "4"
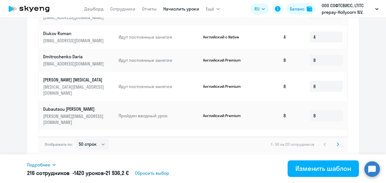
scroll to position [922, 0]
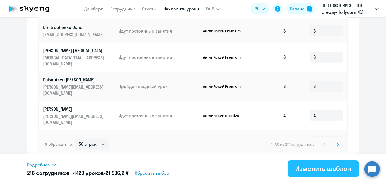
type input "8"
click at [315, 173] on div "Изменить шаблон" at bounding box center [323, 168] width 56 height 9
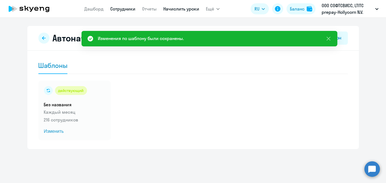
click at [123, 11] on link "Сотрудники" at bounding box center [122, 9] width 25 height 6
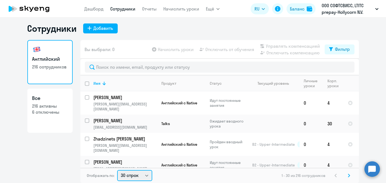
click at [138, 176] on select "30 строк 50 строк 100 строк" at bounding box center [134, 175] width 35 height 11
select select "100"
click at [117, 170] on select "30 строк 50 строк 100 строк" at bounding box center [134, 175] width 35 height 11
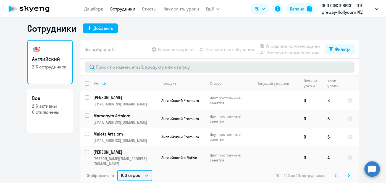
scroll to position [129, 0]
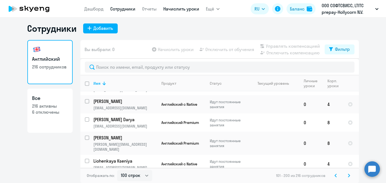
click at [169, 9] on link "Начислить уроки" at bounding box center [181, 9] width 36 height 6
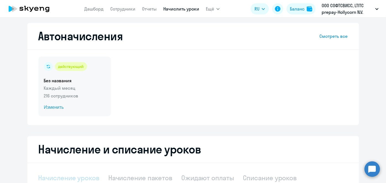
click at [57, 108] on span "Изменить" at bounding box center [74, 107] width 61 height 7
select select "10"
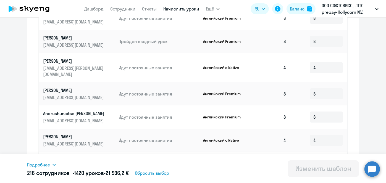
scroll to position [330, 0]
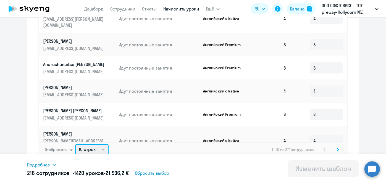
click at [97, 144] on select "10 строк 30 строк 50 строк" at bounding box center [91, 149] width 33 height 11
select select "50"
click at [75, 144] on select "10 строк 30 строк 50 строк" at bounding box center [91, 149] width 33 height 11
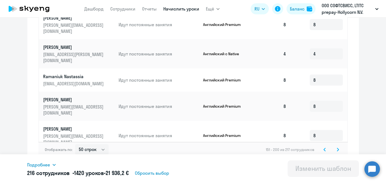
click at [337, 149] on icon at bounding box center [338, 149] width 2 height 3
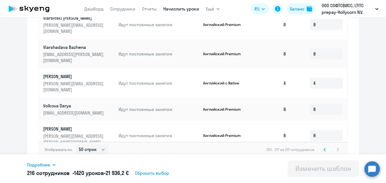
scroll to position [335, 0]
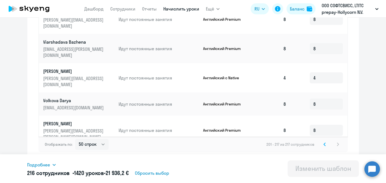
click at [324, 143] on icon at bounding box center [325, 144] width 2 height 3
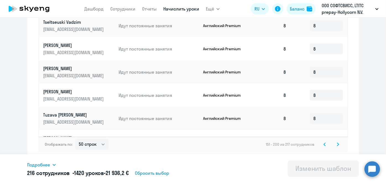
scroll to position [920, 0]
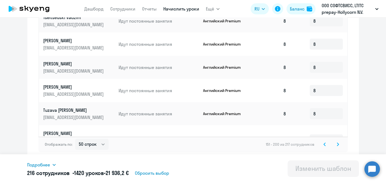
click at [323, 144] on icon at bounding box center [324, 144] width 2 height 4
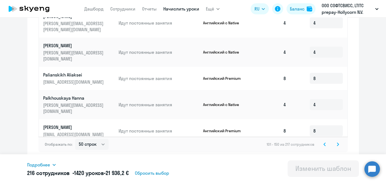
scroll to position [922, 0]
click at [324, 144] on icon at bounding box center [325, 144] width 2 height 3
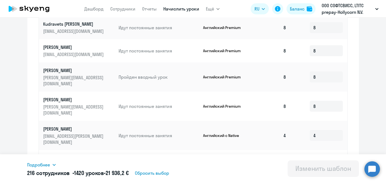
scroll to position [335, 0]
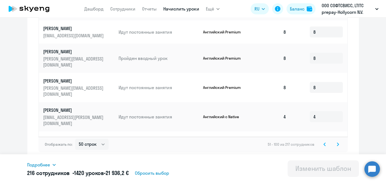
click at [323, 143] on icon at bounding box center [324, 144] width 2 height 4
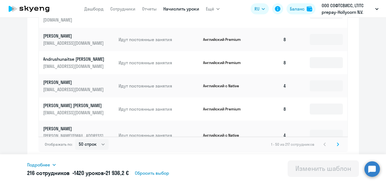
type input "4"
type input "8"
type input "4"
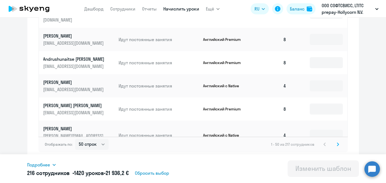
type input "8"
type input "4"
type input "8"
type input "4"
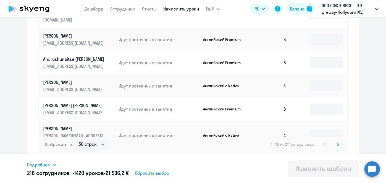
type input "8"
type input "4"
type input "8"
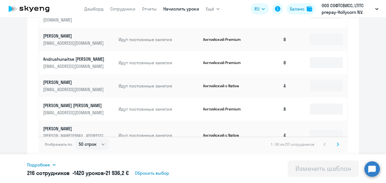
type input "8"
type input "4"
type input "8"
type input "4"
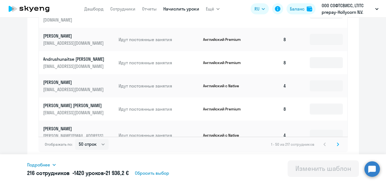
type input "4"
type input "8"
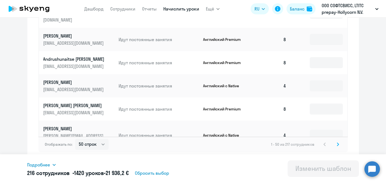
type input "4"
type input "8"
type input "4"
type input "8"
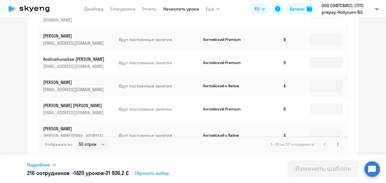
type input "4"
type input "8"
type input "4"
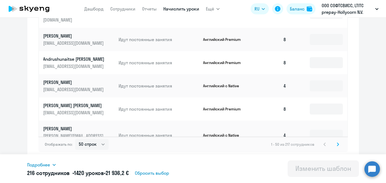
type input "4"
type input "8"
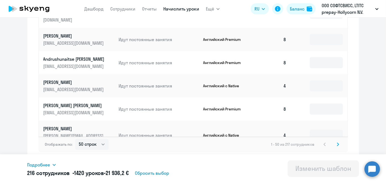
type input "4"
type input "8"
type input "4"
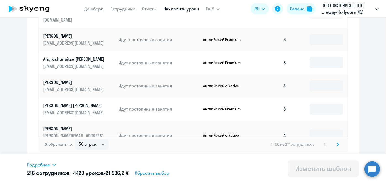
type input "4"
type input "8"
type input "4"
type input "8"
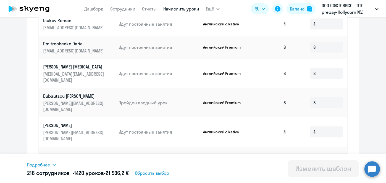
scroll to position [315, 0]
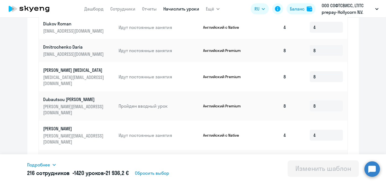
click at [53, 163] on icon at bounding box center [54, 165] width 4 height 4
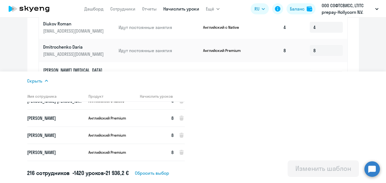
scroll to position [3620, 0]
click at [43, 81] on div "Скрыть" at bounding box center [107, 81] width 161 height 7
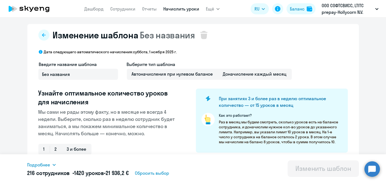
scroll to position [0, 0]
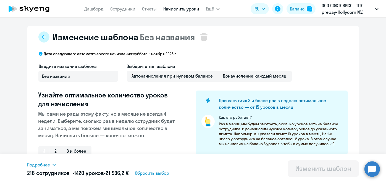
click at [45, 36] on button at bounding box center [43, 36] width 11 height 11
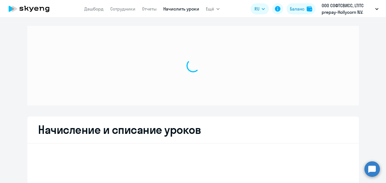
select select "10"
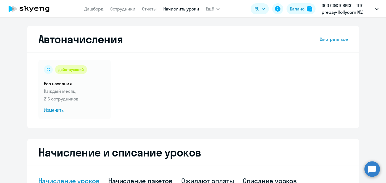
select select "10"
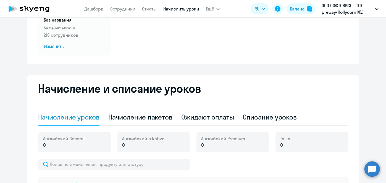
scroll to position [45, 0]
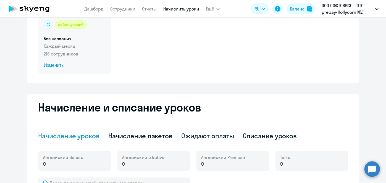
click at [60, 66] on span "Изменить" at bounding box center [74, 65] width 61 height 7
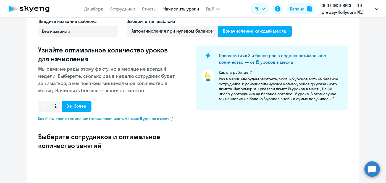
select select "10"
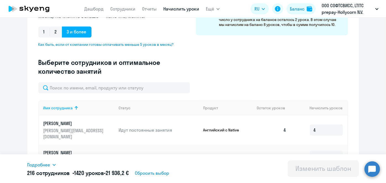
scroll to position [123, 0]
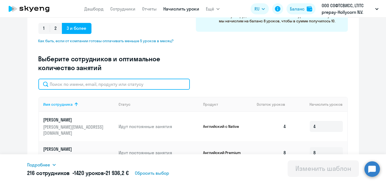
click at [163, 86] on input "text" at bounding box center [113, 84] width 151 height 11
paste input "Samarin"
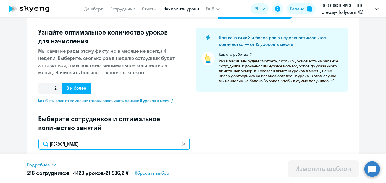
scroll to position [0, 0]
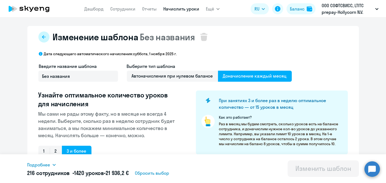
type input "Samarin"
click at [42, 36] on icon at bounding box center [44, 37] width 4 height 4
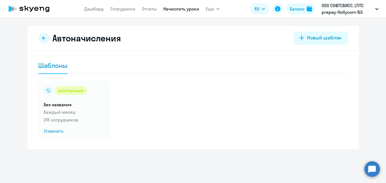
click at [171, 9] on link "Начислить уроки" at bounding box center [181, 9] width 36 height 6
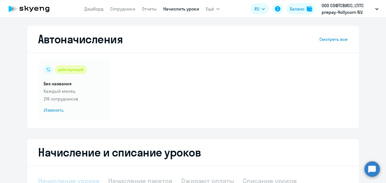
select select "10"
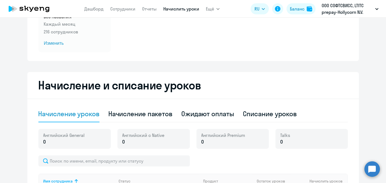
scroll to position [67, 0]
click at [126, 8] on link "Сотрудники" at bounding box center [122, 9] width 25 height 6
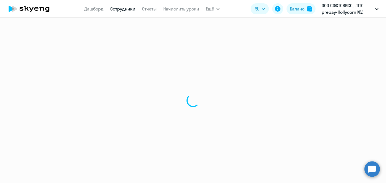
select select "30"
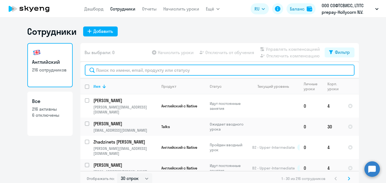
click at [166, 68] on input "text" at bounding box center [219, 70] width 269 height 11
paste input "Kuryla"
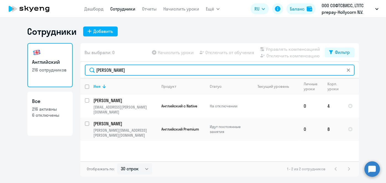
type input "Kuryla"
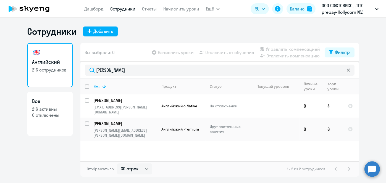
click at [64, 59] on h3 "Английский" at bounding box center [49, 62] width 35 height 7
click at [171, 9] on link "Начислить уроки" at bounding box center [181, 9] width 36 height 6
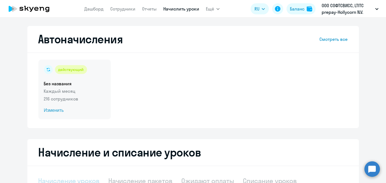
select select "10"
click at [57, 111] on span "Изменить" at bounding box center [74, 110] width 61 height 7
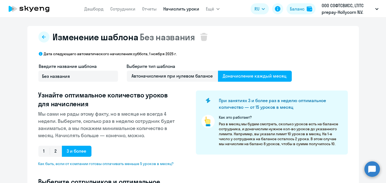
select select "10"
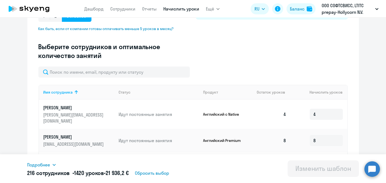
scroll to position [136, 0]
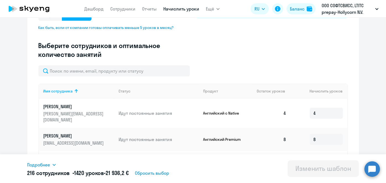
click at [45, 165] on span "Подробнее" at bounding box center [38, 164] width 23 height 7
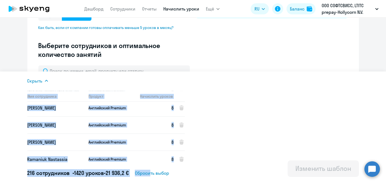
scroll to position [3620, 0]
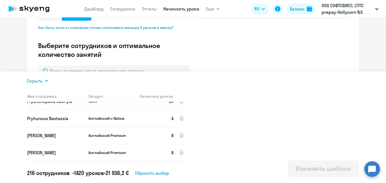
drag, startPoint x: 23, startPoint y: 93, endPoint x: 174, endPoint y: 156, distance: 163.0
click at [174, 156] on app-dynamic-footer-inner "Скрыть Имя сотрудника Продукт Начислить уроков Fiadorchanka Volha Английский Pr…" at bounding box center [193, 127] width 386 height 112
click at [43, 81] on div "Скрыть" at bounding box center [107, 81] width 161 height 7
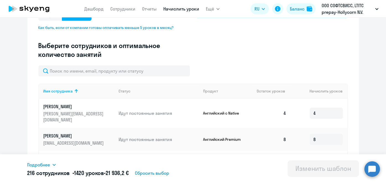
scroll to position [0, 0]
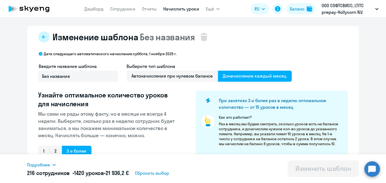
click at [43, 39] on button at bounding box center [43, 36] width 11 height 11
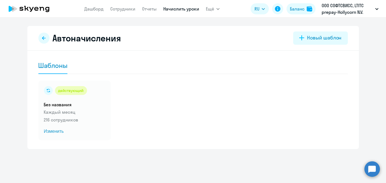
click at [181, 9] on link "Начислить уроки" at bounding box center [181, 9] width 36 height 6
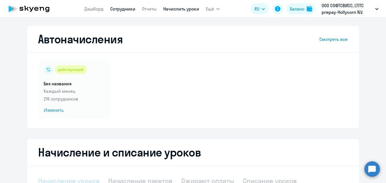
click at [116, 9] on link "Сотрудники" at bounding box center [122, 9] width 25 height 6
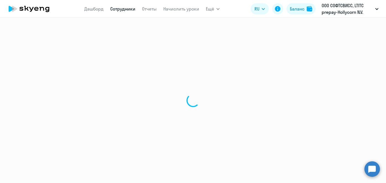
select select "30"
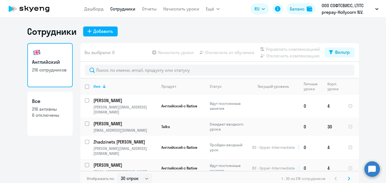
scroll to position [3, 0]
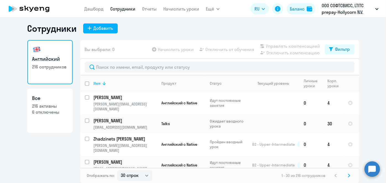
click at [95, 83] on div "Имя" at bounding box center [97, 83] width 7 height 5
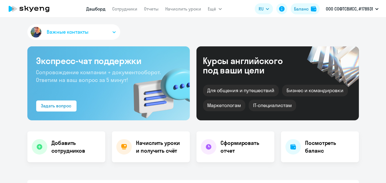
click at [181, 9] on link "Начислить уроки" at bounding box center [183, 9] width 36 height 6
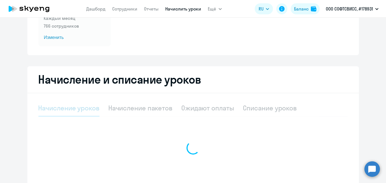
scroll to position [74, 0]
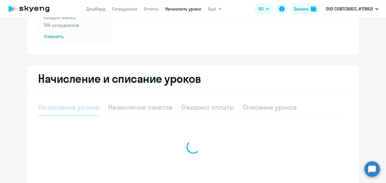
select select "10"
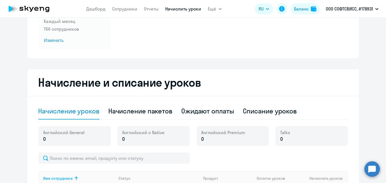
scroll to position [0, 0]
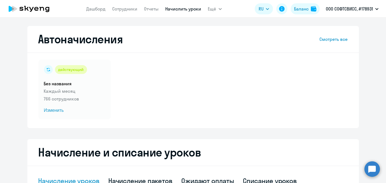
click at [184, 10] on link "Начислить уроки" at bounding box center [183, 9] width 36 height 6
click at [307, 7] on div "Баланс" at bounding box center [301, 9] width 15 height 7
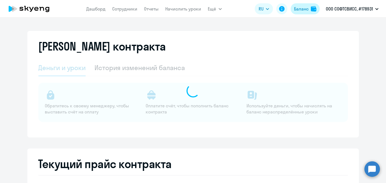
select select "english_adult_not_native_speaker"
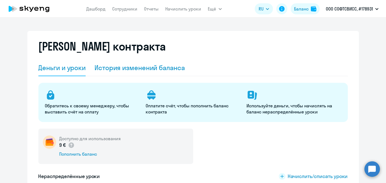
click at [163, 68] on div "История изменений баланса" at bounding box center [139, 67] width 90 height 9
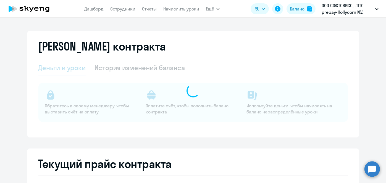
select select "english_adult_not_native_speaker"
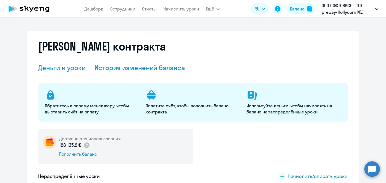
click at [170, 68] on div "История изменений баланса" at bounding box center [139, 67] width 90 height 9
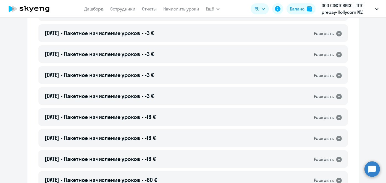
scroll to position [434, 0]
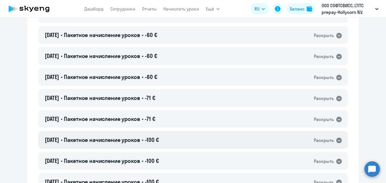
click at [182, 143] on div "15.10.2025 • Пакетное начисление уроков • -100 € Раскрыть" at bounding box center [192, 140] width 309 height 18
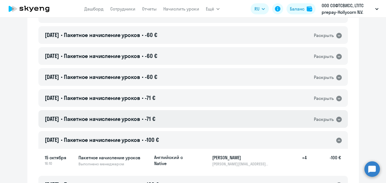
click at [179, 123] on div "15.10.2025 • Пакетное начисление уроков • -71 € Раскрыть" at bounding box center [192, 119] width 309 height 18
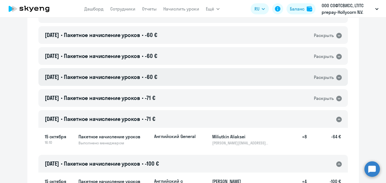
click at [176, 75] on div "15.10.2025 • Пакетное начисление уроков • -60 € Раскрыть" at bounding box center [192, 77] width 309 height 18
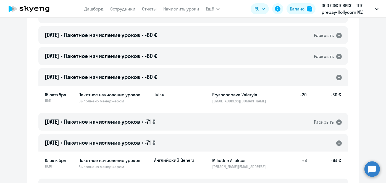
click at [176, 75] on div "15.10.2025 • Пакетное начисление уроков • -60 € Раскрыть" at bounding box center [192, 77] width 309 height 18
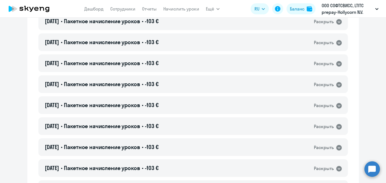
scroll to position [3279, 0]
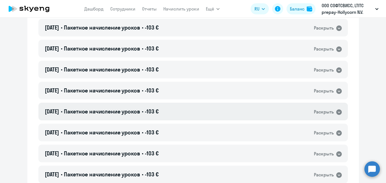
click at [184, 116] on div "[DATE] • Пакетное начисление уроков • -103 € Раскрыть" at bounding box center [192, 112] width 309 height 18
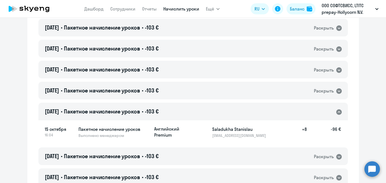
click at [188, 10] on link "Начислить уроки" at bounding box center [181, 9] width 36 height 6
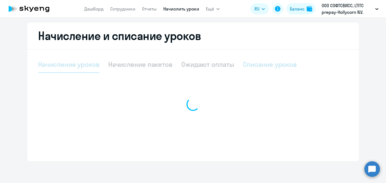
scroll to position [117, 0]
select select "10"
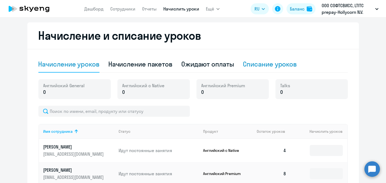
click at [249, 66] on div "Списание уроков" at bounding box center [270, 64] width 54 height 9
select select "10"
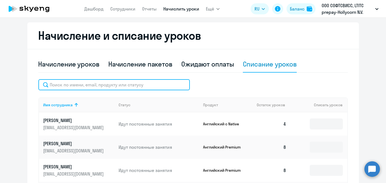
click at [131, 84] on input "text" at bounding box center [113, 84] width 151 height 11
type input "ы"
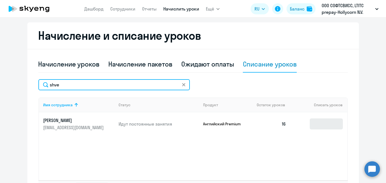
type input "shve"
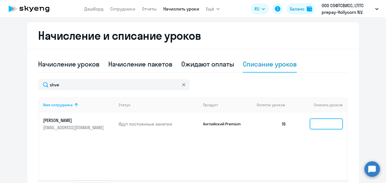
click at [314, 119] on input at bounding box center [325, 123] width 33 height 11
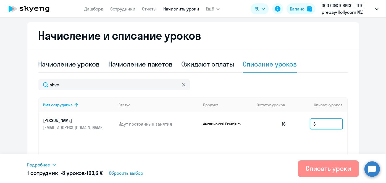
type input "8"
click at [322, 166] on div "Списать уроки" at bounding box center [328, 168] width 46 height 9
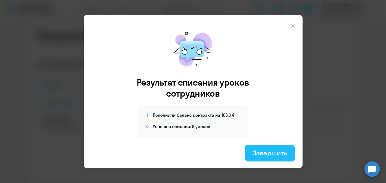
click at [272, 158] on button "Завершить" at bounding box center [269, 153] width 49 height 17
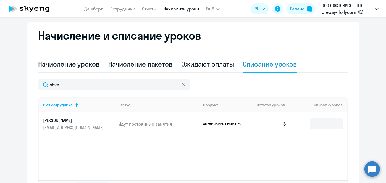
scroll to position [0, 0]
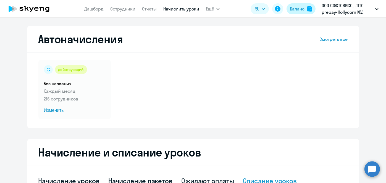
click at [296, 10] on div "Баланс" at bounding box center [297, 9] width 15 height 7
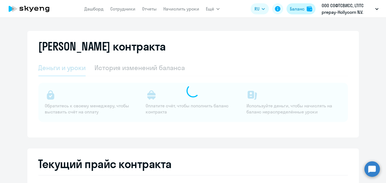
select select "english_adult_not_native_speaker"
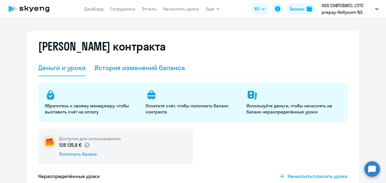
click at [156, 60] on div "История изменений баланса" at bounding box center [139, 68] width 90 height 17
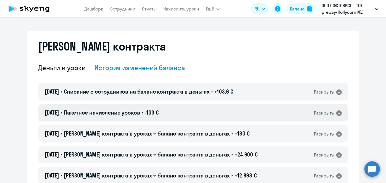
click at [143, 110] on span "•" at bounding box center [143, 112] width 2 height 7
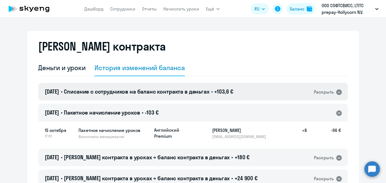
click at [161, 92] on span "Списание с сотрудников на баланс контракта в деньгах" at bounding box center [136, 91] width 145 height 7
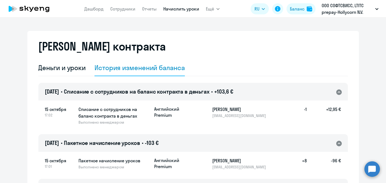
click at [166, 9] on link "Начислить уроки" at bounding box center [181, 9] width 36 height 6
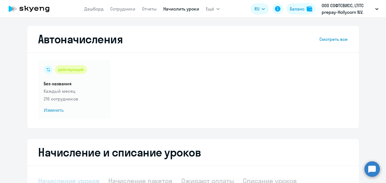
select select "10"
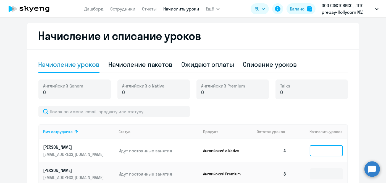
click at [322, 149] on input at bounding box center [325, 150] width 33 height 11
type input "4"
click at [180, 10] on link "Начислить уроки" at bounding box center [181, 9] width 36 height 6
drag, startPoint x: 334, startPoint y: 157, endPoint x: 329, endPoint y: 153, distance: 6.5
click at [329, 153] on td at bounding box center [318, 150] width 56 height 23
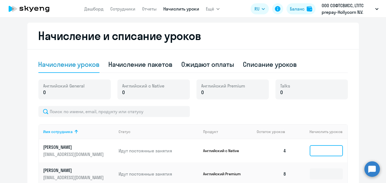
click at [329, 153] on input at bounding box center [325, 150] width 33 height 11
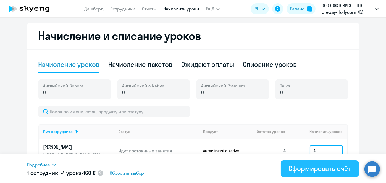
type input "4"
click at [321, 168] on div "Сформировать счёт" at bounding box center [319, 168] width 62 height 9
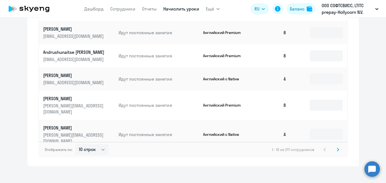
scroll to position [145, 0]
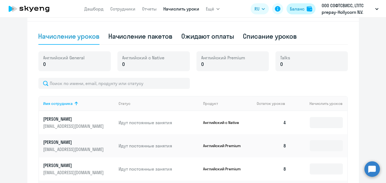
click at [304, 10] on div "Баланс" at bounding box center [297, 9] width 15 height 7
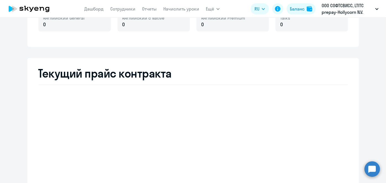
scroll to position [172, 0]
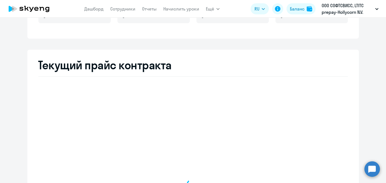
select select "english_adult_not_native_speaker"
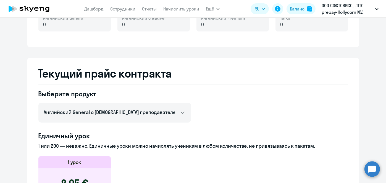
scroll to position [27, 0]
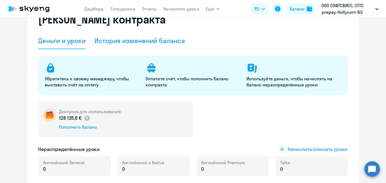
click at [160, 45] on div "История изменений баланса" at bounding box center [139, 41] width 90 height 17
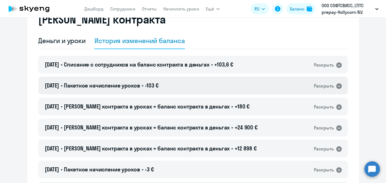
click at [206, 84] on div "15.10.2025 • Пакетное начисление уроков • -103 € Раскрыть" at bounding box center [192, 86] width 309 height 18
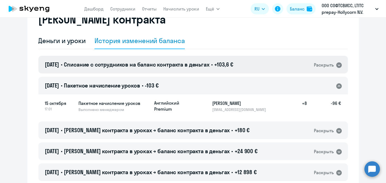
click at [203, 65] on span "Списание с сотрудников на баланс контракта в деньгах" at bounding box center [136, 64] width 145 height 7
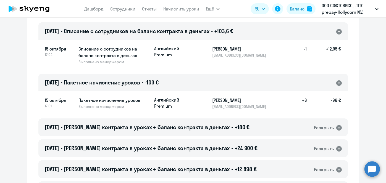
scroll to position [39, 0]
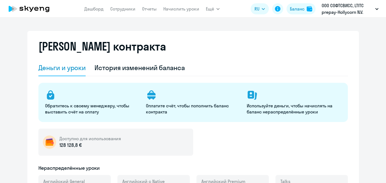
select select "english_adult_not_native_speaker"
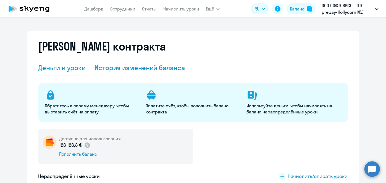
click at [157, 67] on div "История изменений баланса" at bounding box center [139, 67] width 90 height 9
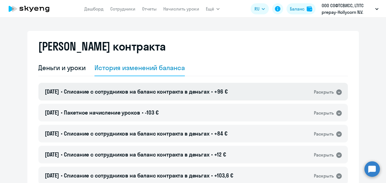
click at [120, 88] on h4 "[DATE] • Списание с сотрудников на баланс контракта в деньгах • +96 €" at bounding box center [136, 92] width 182 height 8
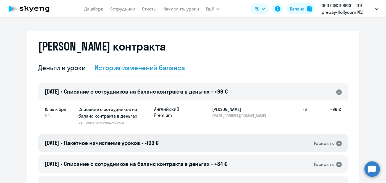
click at [160, 147] on div "[DATE] • Пакетное начисление уроков • -103 € Раскрыть" at bounding box center [192, 143] width 309 height 18
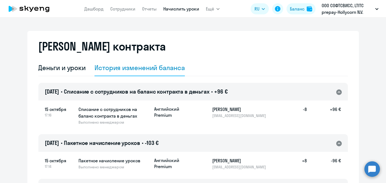
click at [170, 8] on link "Начислить уроки" at bounding box center [181, 9] width 36 height 6
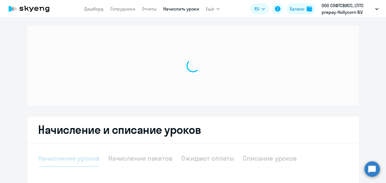
select select "10"
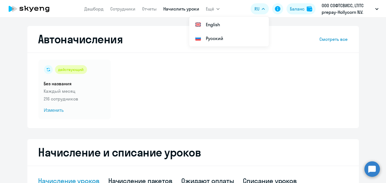
click at [180, 8] on link "Начислить уроки" at bounding box center [181, 9] width 36 height 6
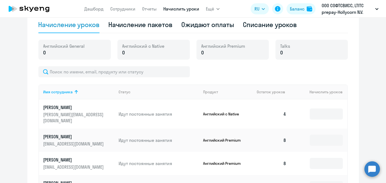
scroll to position [157, 0]
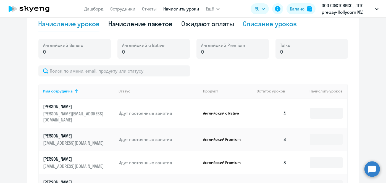
click at [276, 21] on div "Списание уроков" at bounding box center [270, 23] width 54 height 9
select select "10"
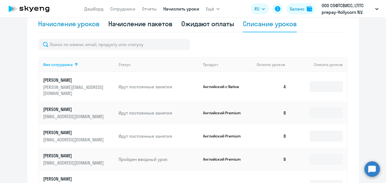
click at [84, 21] on div "Начисление уроков" at bounding box center [68, 23] width 61 height 9
select select "10"
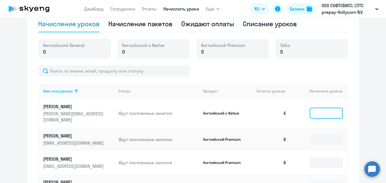
click at [324, 109] on input at bounding box center [325, 113] width 33 height 11
type input "1"
click at [270, 23] on div "Списание уроков" at bounding box center [270, 23] width 54 height 9
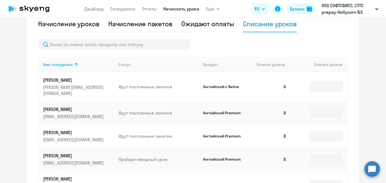
scroll to position [324, 0]
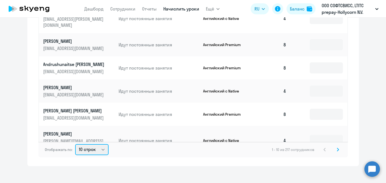
click at [93, 144] on select "10 строк 30 строк 50 строк" at bounding box center [91, 149] width 33 height 11
select select "50"
click at [75, 144] on select "10 строк 30 строк 50 строк" at bounding box center [91, 149] width 33 height 11
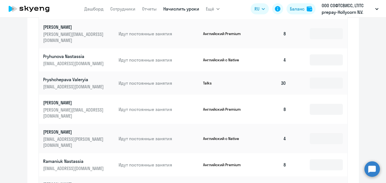
scroll to position [329, 0]
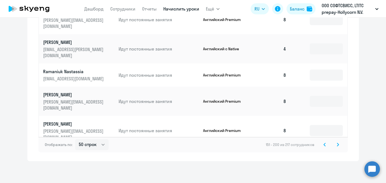
click at [337, 144] on svg-icon at bounding box center [337, 144] width 7 height 7
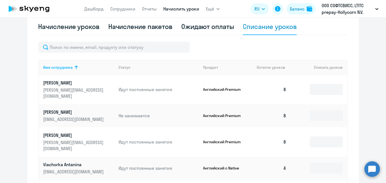
scroll to position [156, 0]
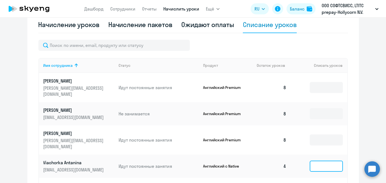
click at [317, 161] on input at bounding box center [325, 166] width 33 height 11
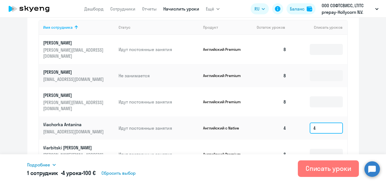
scroll to position [199, 0]
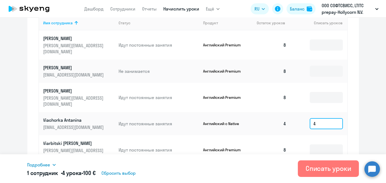
type input "4"
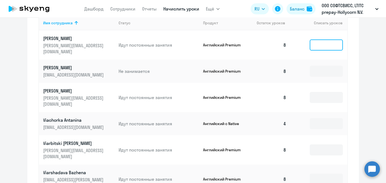
click at [313, 45] on input at bounding box center [325, 44] width 33 height 11
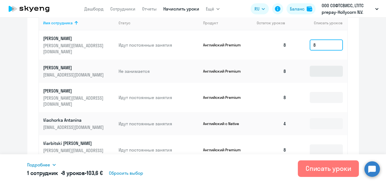
type input "8"
click at [309, 66] on input at bounding box center [325, 71] width 33 height 11
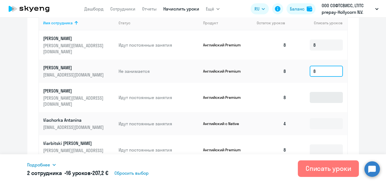
type input "8"
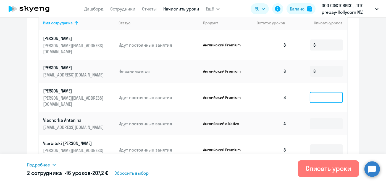
click at [309, 92] on input at bounding box center [325, 97] width 33 height 11
type input "8"
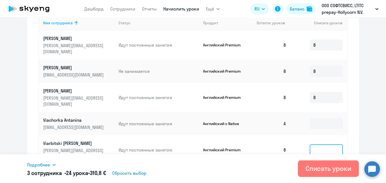
click at [317, 144] on input at bounding box center [325, 149] width 33 height 11
type input "9"
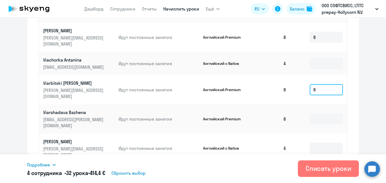
scroll to position [260, 0]
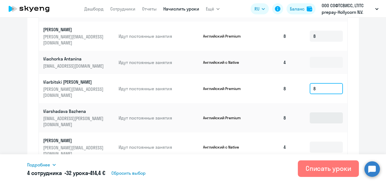
type input "8"
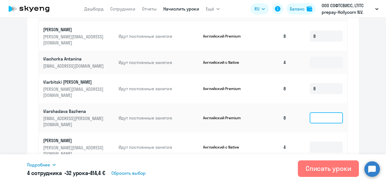
click at [309, 112] on input at bounding box center [325, 117] width 33 height 11
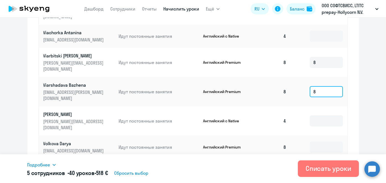
scroll to position [29, 0]
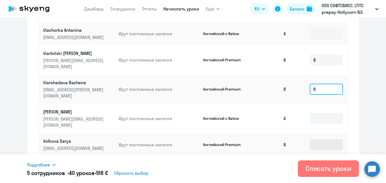
type input "8"
click at [315, 139] on input at bounding box center [325, 144] width 33 height 11
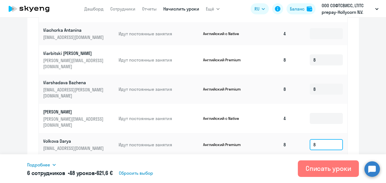
type input "8"
click at [314, 165] on input at bounding box center [325, 170] width 33 height 11
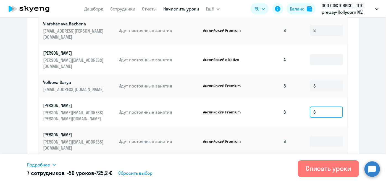
scroll to position [88, 0]
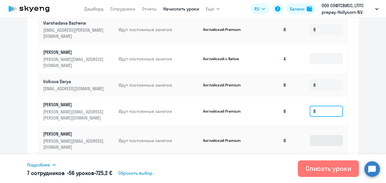
type input "8"
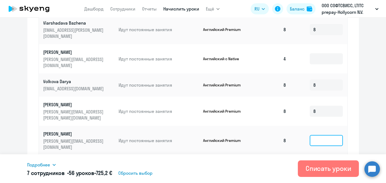
click at [320, 135] on input at bounding box center [325, 140] width 33 height 11
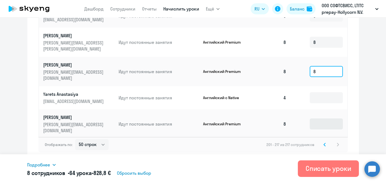
type input "8"
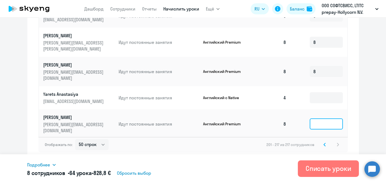
click at [324, 118] on input at bounding box center [325, 123] width 33 height 11
type input "8"
click at [311, 145] on input at bounding box center [325, 150] width 33 height 11
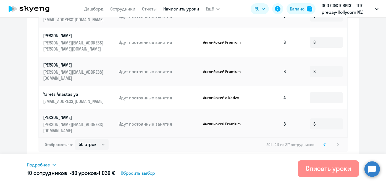
type input "8"
click at [313, 171] on div "Списать уроки" at bounding box center [328, 168] width 46 height 9
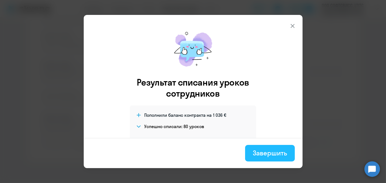
click at [274, 150] on div "Завершить" at bounding box center [270, 153] width 34 height 9
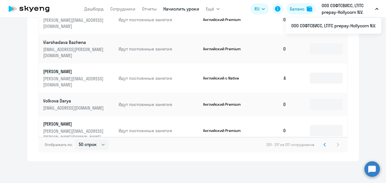
click at [324, 144] on icon at bounding box center [325, 144] width 2 height 3
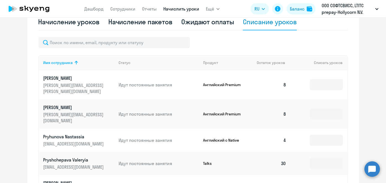
scroll to position [157, 0]
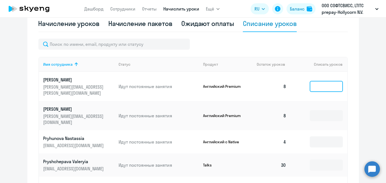
click at [320, 81] on input at bounding box center [325, 86] width 33 height 11
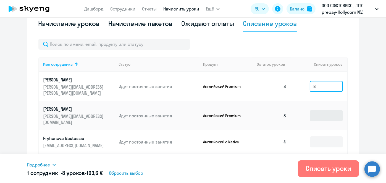
type input "8"
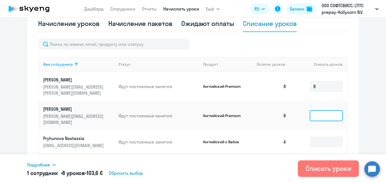
click at [313, 110] on input at bounding box center [325, 115] width 33 height 11
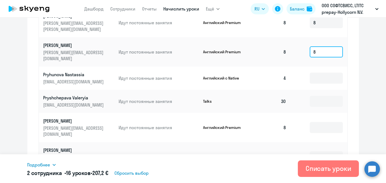
scroll to position [230, 0]
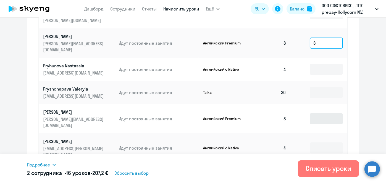
type input "8"
click at [315, 113] on input at bounding box center [325, 118] width 33 height 11
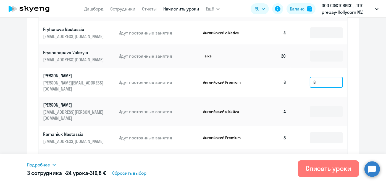
scroll to position [282, 0]
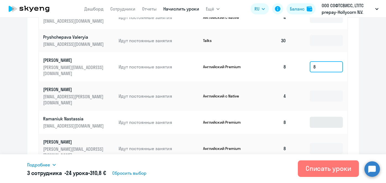
type input "8"
click at [318, 117] on input at bounding box center [325, 122] width 33 height 11
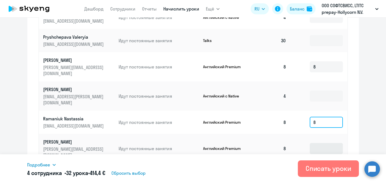
type input "8"
click at [313, 143] on input at bounding box center [325, 148] width 33 height 11
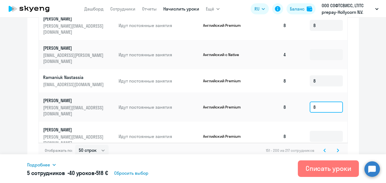
scroll to position [329, 0]
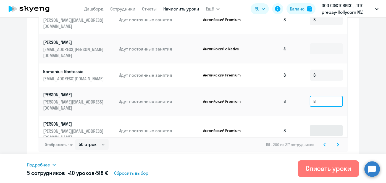
type input "8"
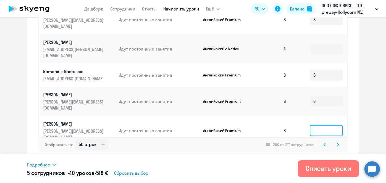
click at [315, 125] on input at bounding box center [325, 130] width 33 height 11
type input "8"
click at [309, 154] on input at bounding box center [325, 159] width 33 height 11
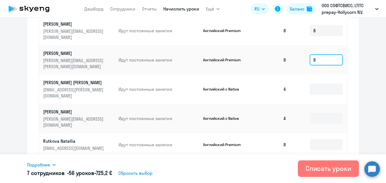
scroll to position [195, 0]
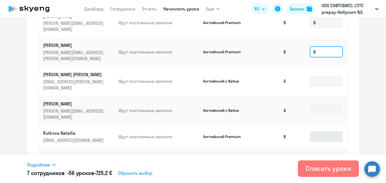
type input "8"
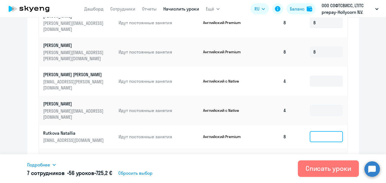
click at [318, 131] on input at bounding box center [325, 136] width 33 height 11
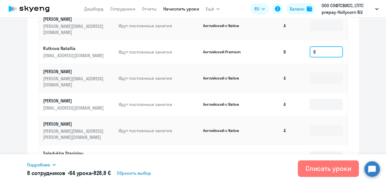
scroll to position [283, 0]
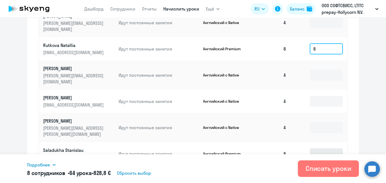
type input "8"
click at [313, 148] on input at bounding box center [325, 153] width 33 height 11
type input "8"
click at [309, 174] on input at bounding box center [325, 179] width 33 height 11
type input "8"
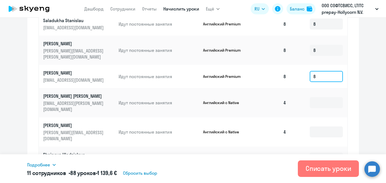
scroll to position [413, 0]
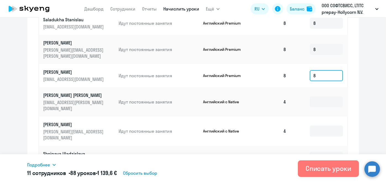
type input "8"
click at [320, 175] on input at bounding box center [325, 180] width 33 height 11
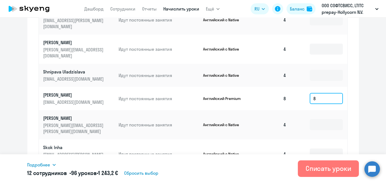
scroll to position [504, 0]
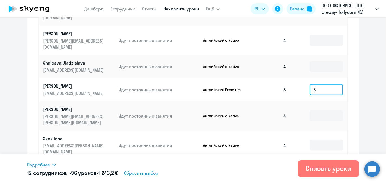
type input "8"
click at [315, 166] on input at bounding box center [325, 171] width 33 height 11
type input "8"
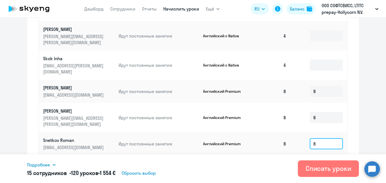
scroll to position [585, 0]
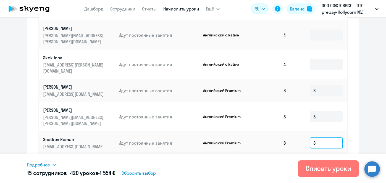
type input "8"
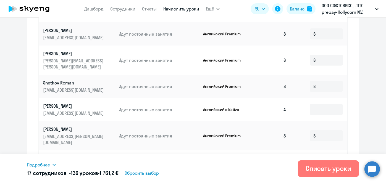
scroll to position [645, 0]
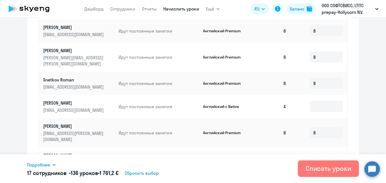
type input "8"
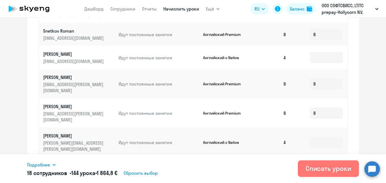
scroll to position [715, 0]
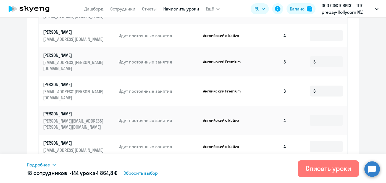
type input "8"
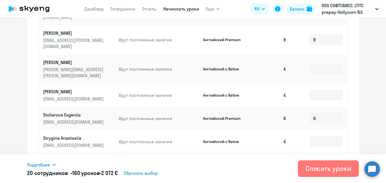
scroll to position [297, 0]
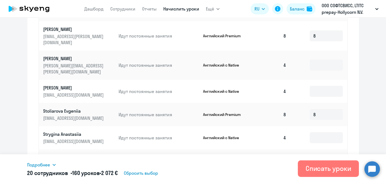
type input "8"
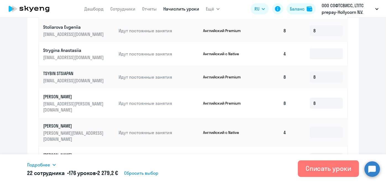
scroll to position [802, 0]
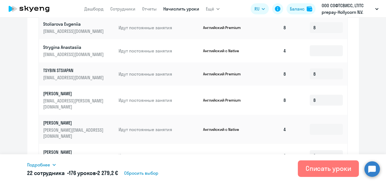
type input "8"
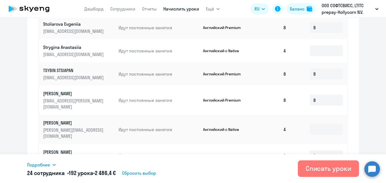
type input "8"
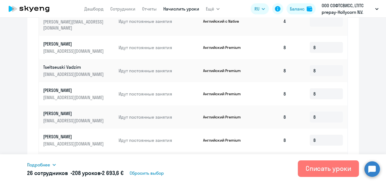
scroll to position [916, 0]
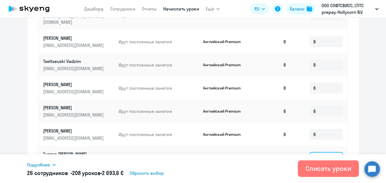
type input "8"
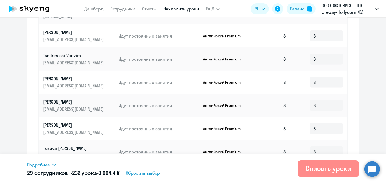
type input "8"
click at [331, 172] on div "Списать уроки" at bounding box center [328, 168] width 46 height 9
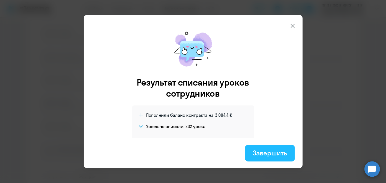
click at [282, 148] on button "Завершить" at bounding box center [269, 153] width 49 height 17
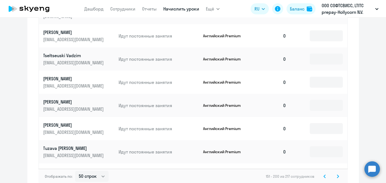
click at [324, 176] on icon at bounding box center [325, 176] width 2 height 3
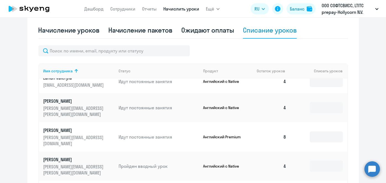
scroll to position [68, 0]
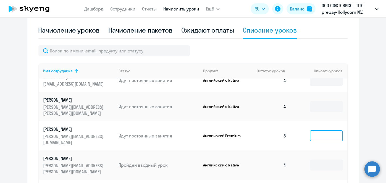
click at [319, 130] on input at bounding box center [325, 135] width 33 height 11
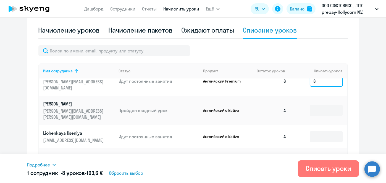
scroll to position [131, 0]
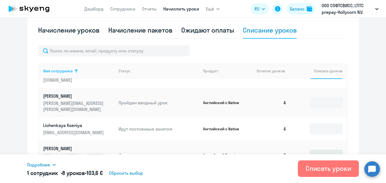
type input "8"
click at [319, 150] on input at bounding box center [325, 155] width 33 height 11
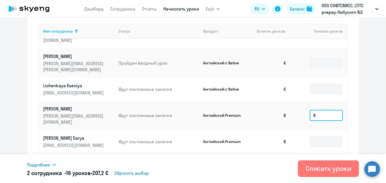
scroll to position [193, 0]
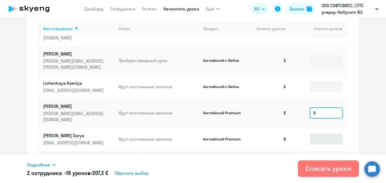
type input "8"
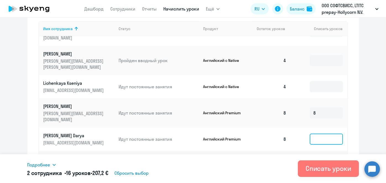
click at [317, 134] on input at bounding box center [325, 139] width 33 height 11
type input "7"
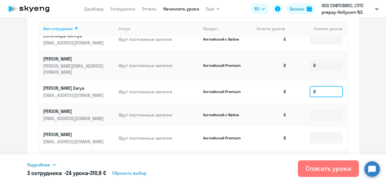
scroll to position [182, 0]
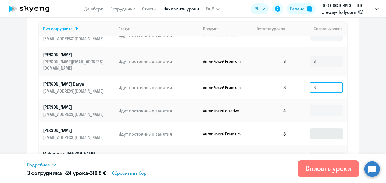
type input "8"
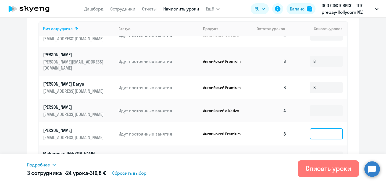
click at [313, 128] on input at bounding box center [325, 133] width 33 height 11
type input "8"
click at [314, 175] on input at bounding box center [325, 180] width 33 height 11
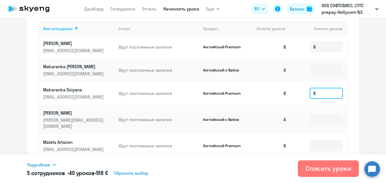
scroll to position [276, 0]
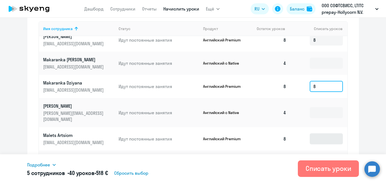
type input "8"
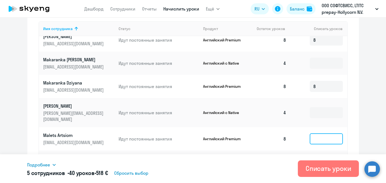
click at [312, 133] on input at bounding box center [325, 138] width 33 height 11
type input "8"
click at [313, 157] on input at bounding box center [325, 162] width 33 height 11
type input "8"
click at [319, 180] on input at bounding box center [325, 185] width 33 height 11
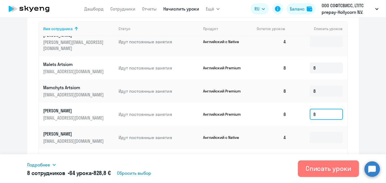
scroll to position [348, 0]
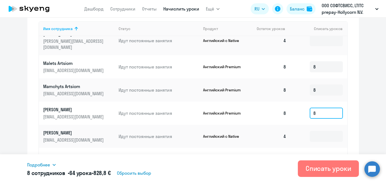
type input "8"
click at [320, 157] on input at bounding box center [325, 162] width 33 height 11
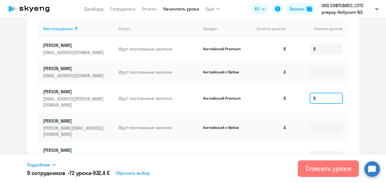
scroll to position [416, 0]
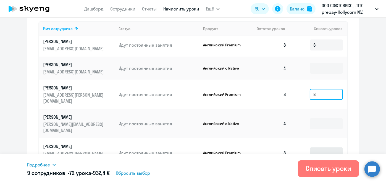
type input "8"
click at [315, 147] on input at bounding box center [325, 152] width 33 height 11
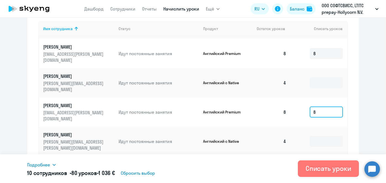
scroll to position [461, 0]
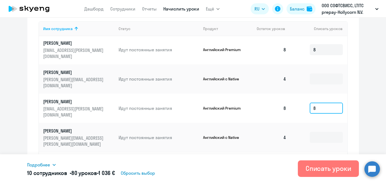
type input "8"
click at [309, 161] on input at bounding box center [325, 166] width 33 height 11
type input "8"
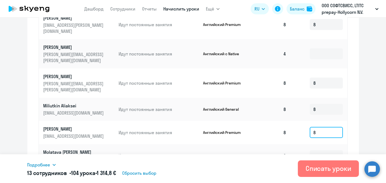
scroll to position [279, 0]
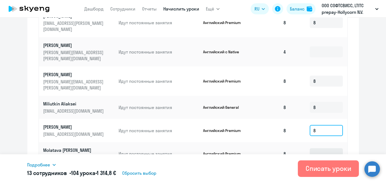
type input "8"
click at [316, 148] on input at bounding box center [325, 153] width 33 height 11
type input "8"
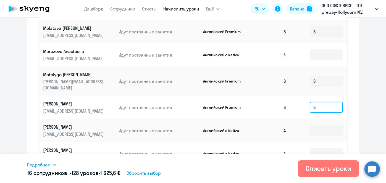
scroll to position [586, 0]
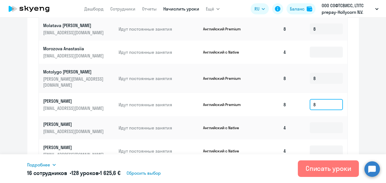
type input "8"
click at [321, 169] on input at bounding box center [325, 174] width 33 height 11
type input "8"
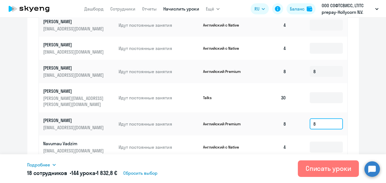
scroll to position [689, 0]
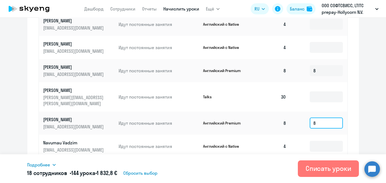
type input "8"
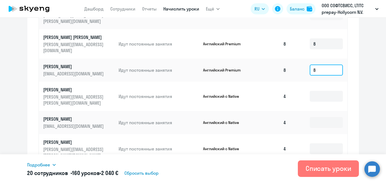
scroll to position [848, 0]
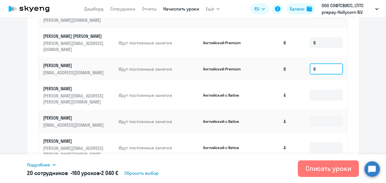
type input "8"
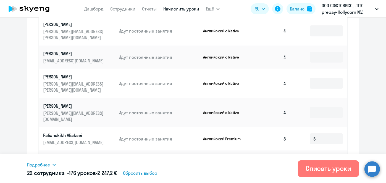
scroll to position [922, 0]
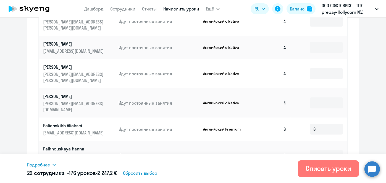
type input "8"
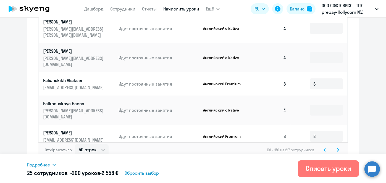
scroll to position [329, 0]
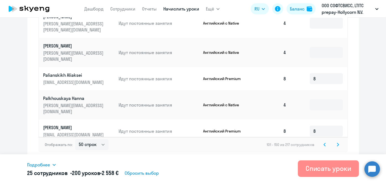
type input "8"
click at [323, 168] on div "Списать уроки" at bounding box center [328, 168] width 46 height 9
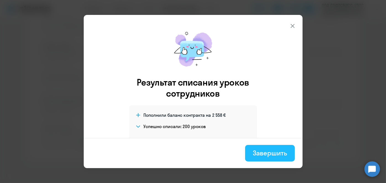
click at [273, 149] on div "Завершить" at bounding box center [270, 153] width 34 height 9
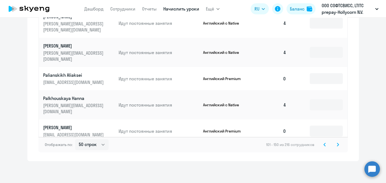
click at [323, 144] on icon at bounding box center [324, 145] width 2 height 4
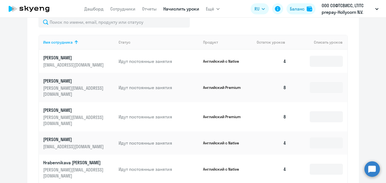
scroll to position [182, 0]
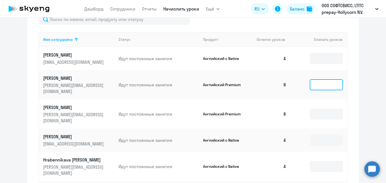
click at [316, 83] on input at bounding box center [325, 84] width 33 height 11
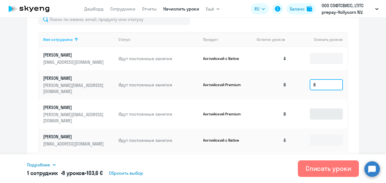
type input "8"
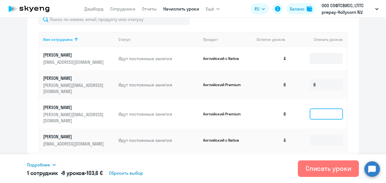
click at [317, 108] on input at bounding box center [325, 113] width 33 height 11
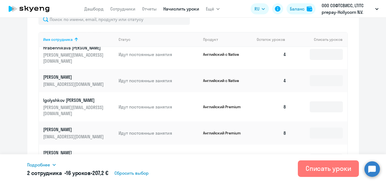
scroll to position [107, 0]
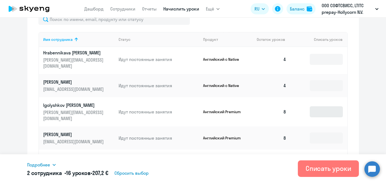
type input "8"
click at [322, 106] on input at bounding box center [325, 111] width 33 height 11
type input "8"
click at [316, 132] on input at bounding box center [325, 137] width 33 height 11
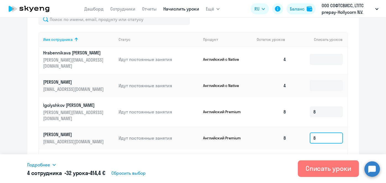
type input "8"
click at [316, 159] on input at bounding box center [325, 164] width 33 height 11
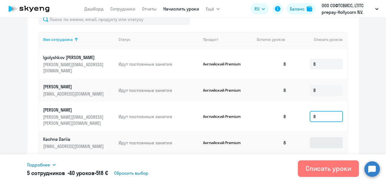
type input "8"
click at [314, 137] on input at bounding box center [325, 142] width 33 height 11
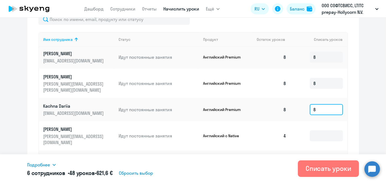
scroll to position [189, 0]
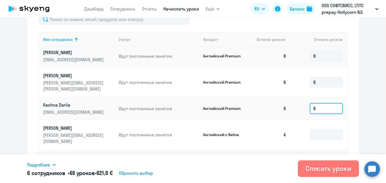
type input "8"
click at [323, 155] on input at bounding box center [325, 160] width 33 height 11
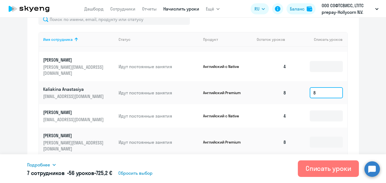
scroll to position [258, 0]
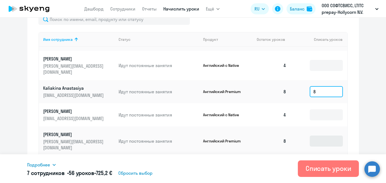
type input "8"
click at [316, 136] on input at bounding box center [325, 141] width 33 height 11
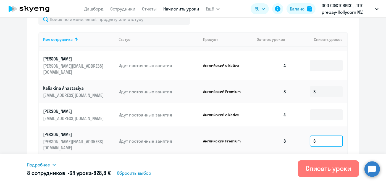
scroll to position [221, 0]
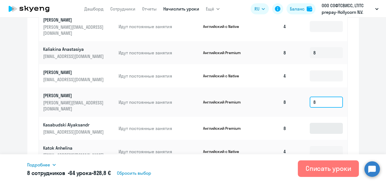
type input "8"
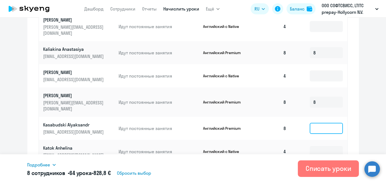
click at [315, 123] on input at bounding box center [325, 128] width 33 height 11
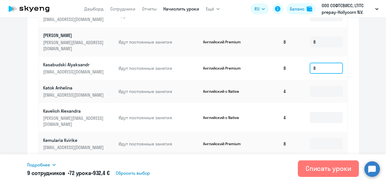
scroll to position [324, 0]
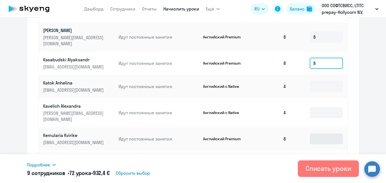
type input "8"
click at [311, 133] on input at bounding box center [325, 138] width 33 height 11
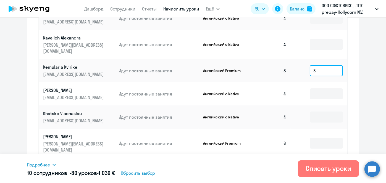
scroll to position [394, 0]
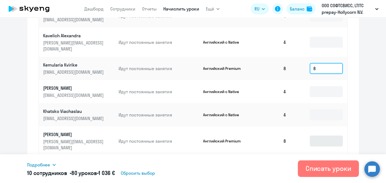
type input "8"
click at [322, 136] on input at bounding box center [325, 141] width 33 height 11
type input "8"
click at [318, 162] on input at bounding box center [325, 167] width 33 height 11
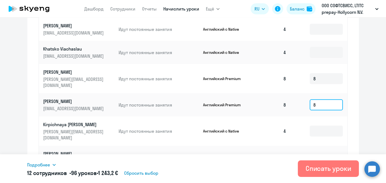
scroll to position [458, 0]
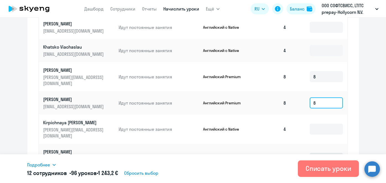
type input "8"
click at [317, 153] on input at bounding box center [325, 158] width 33 height 11
type input "8"
click at [316, 179] on input at bounding box center [325, 184] width 33 height 11
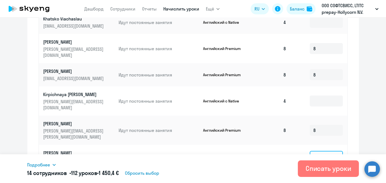
scroll to position [507, 0]
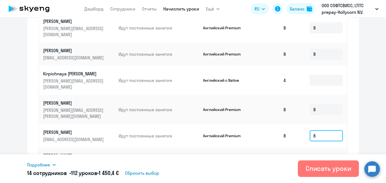
type input "8"
click at [316, 157] on input at bounding box center [325, 162] width 33 height 11
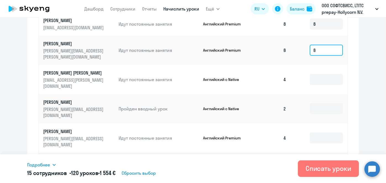
scroll to position [289, 0]
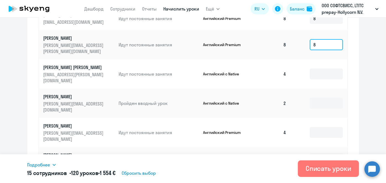
type input "8"
click at [311, 176] on input at bounding box center [325, 181] width 33 height 11
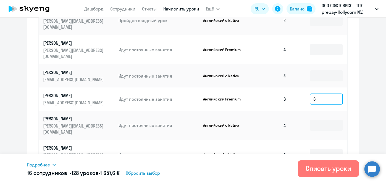
scroll to position [641, 0]
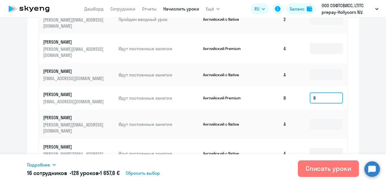
type input "8"
click at [319, 177] on input at bounding box center [325, 182] width 33 height 11
type input "8"
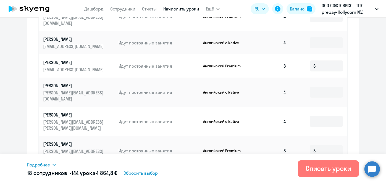
scroll to position [680, 0]
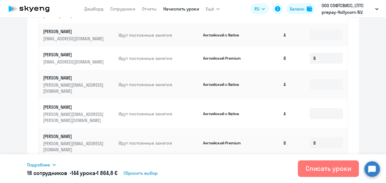
type input "8"
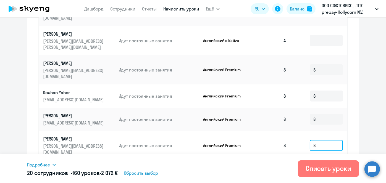
scroll to position [759, 0]
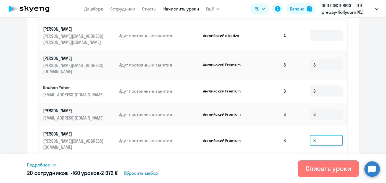
type input "8"
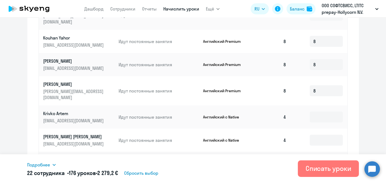
scroll to position [818, 0]
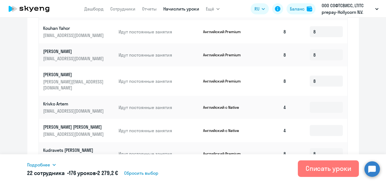
type input "8"
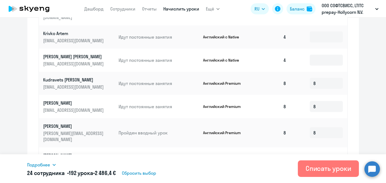
scroll to position [922, 0]
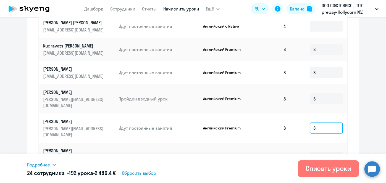
type input "8"
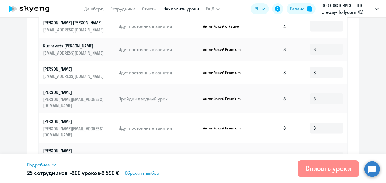
type input "8"
click at [329, 171] on div "Списать уроки" at bounding box center [328, 168] width 46 height 9
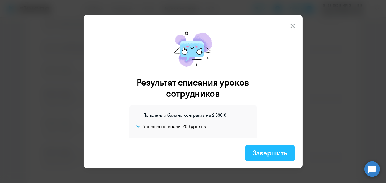
click at [275, 156] on div "Завершить" at bounding box center [270, 153] width 34 height 9
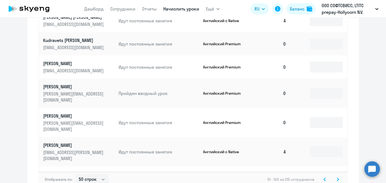
scroll to position [329, 0]
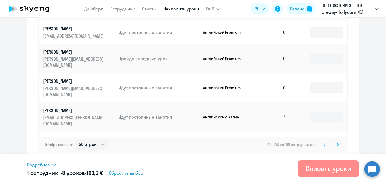
type input "8"
click at [320, 170] on div "Списать уроки" at bounding box center [328, 168] width 46 height 9
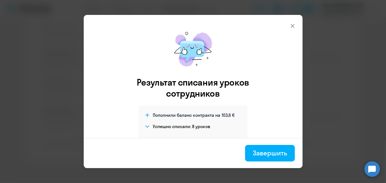
click at [282, 150] on div "Завершить" at bounding box center [270, 153] width 34 height 9
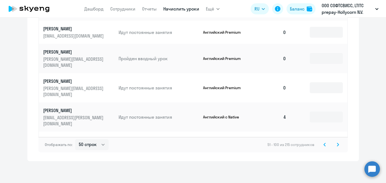
click at [324, 144] on icon at bounding box center [325, 144] width 2 height 3
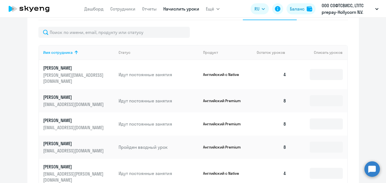
scroll to position [171, 0]
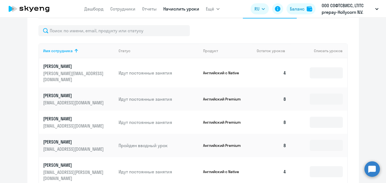
click at [313, 88] on td at bounding box center [318, 99] width 56 height 23
click at [315, 94] on input at bounding box center [325, 99] width 33 height 11
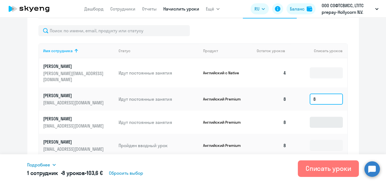
type input "8"
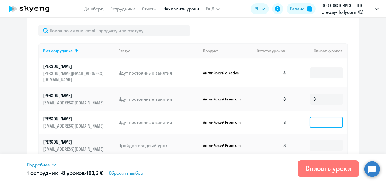
click at [316, 118] on input at bounding box center [325, 122] width 33 height 11
type input "8"
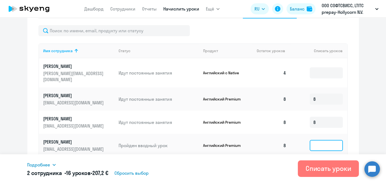
click at [320, 140] on input at bounding box center [325, 145] width 33 height 11
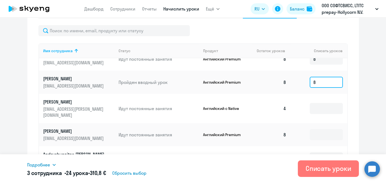
scroll to position [67, 0]
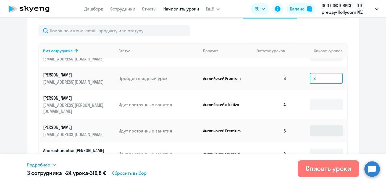
type input "8"
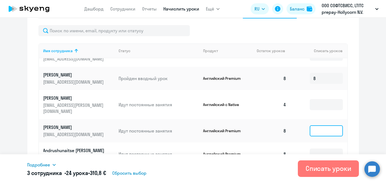
click at [316, 125] on input at bounding box center [325, 130] width 33 height 11
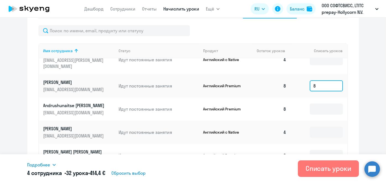
scroll to position [113, 0]
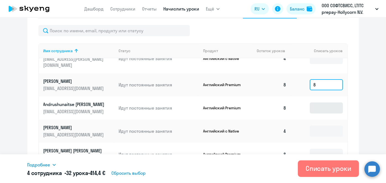
type input "8"
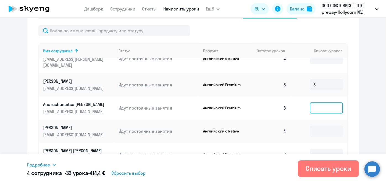
click at [323, 102] on input at bounding box center [325, 107] width 33 height 11
type input "8"
click at [322, 149] on input at bounding box center [325, 154] width 33 height 11
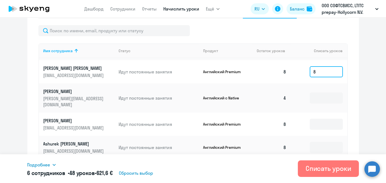
scroll to position [201, 0]
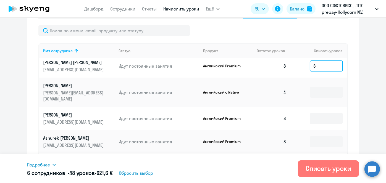
type input "8"
click at [325, 107] on td at bounding box center [318, 118] width 56 height 23
click at [323, 113] on input at bounding box center [325, 118] width 33 height 11
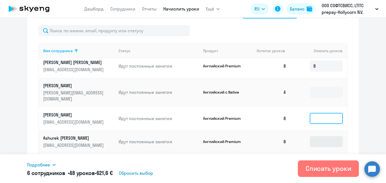
click at [319, 113] on input at bounding box center [325, 118] width 33 height 11
type input "8"
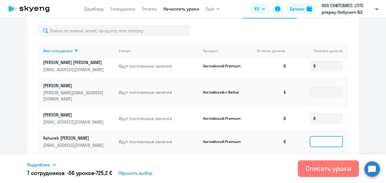
click at [323, 136] on input at bounding box center [325, 141] width 33 height 11
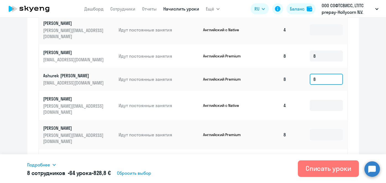
scroll to position [236, 0]
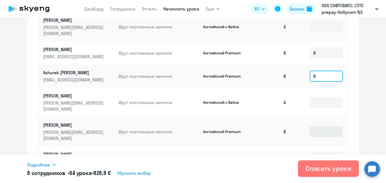
type input "8"
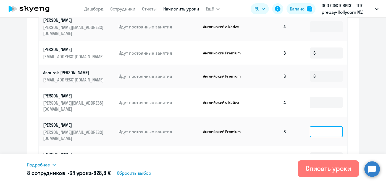
click at [315, 126] on input at bounding box center [325, 131] width 33 height 11
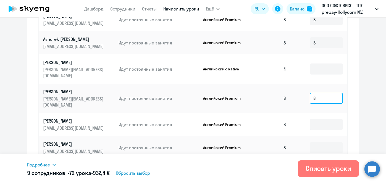
scroll to position [237, 0]
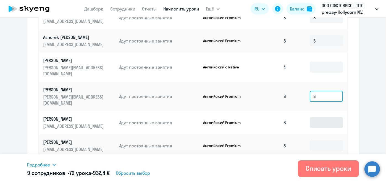
type input "8"
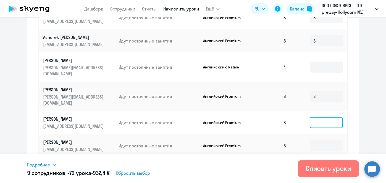
click at [315, 117] on input at bounding box center [325, 122] width 33 height 11
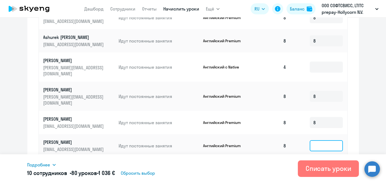
click at [320, 140] on input at bounding box center [325, 145] width 33 height 11
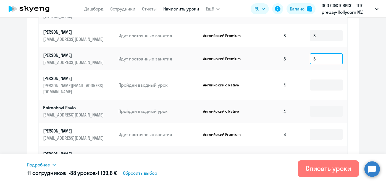
scroll to position [343, 0]
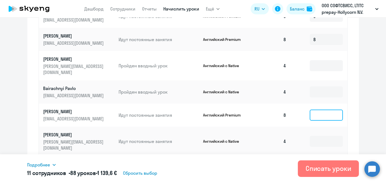
click at [314, 110] on input at bounding box center [325, 115] width 33 height 11
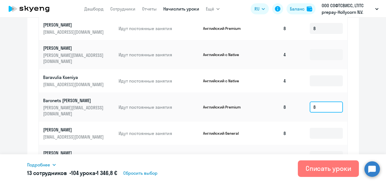
scroll to position [433, 0]
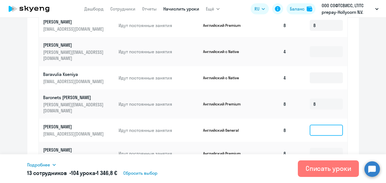
click at [319, 125] on input at bounding box center [325, 130] width 33 height 11
click at [317, 148] on input at bounding box center [325, 153] width 33 height 11
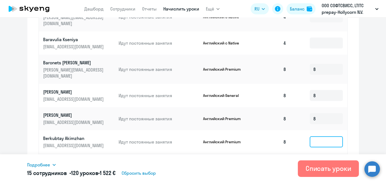
click at [319, 136] on input at bounding box center [325, 141] width 33 height 11
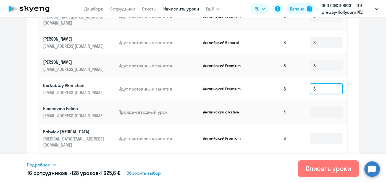
scroll to position [523, 0]
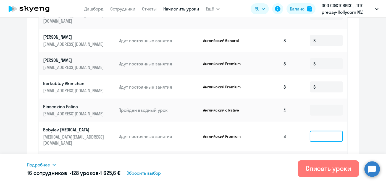
click at [322, 131] on input at bounding box center [325, 136] width 33 height 11
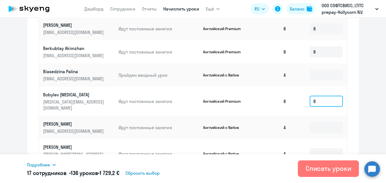
scroll to position [580, 0]
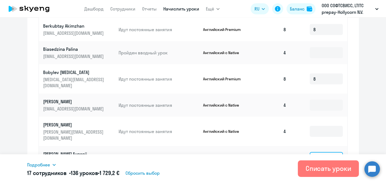
click at [325, 152] on input at bounding box center [325, 157] width 33 height 11
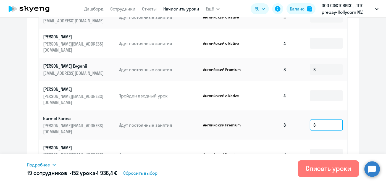
scroll to position [670, 0]
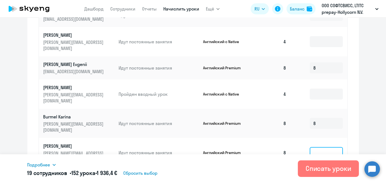
click at [319, 147] on input at bounding box center [325, 152] width 33 height 11
click at [320, 173] on input at bounding box center [325, 178] width 33 height 11
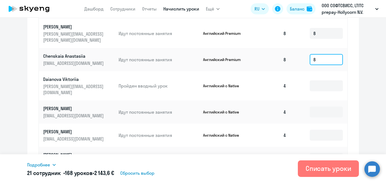
scroll to position [308, 0]
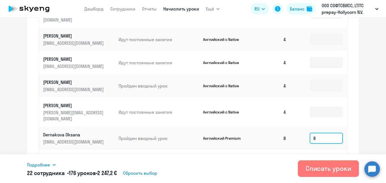
scroll to position [788, 0]
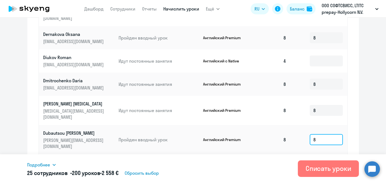
scroll to position [902, 0]
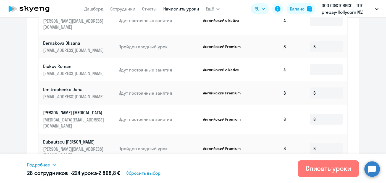
scroll to position [329, 0]
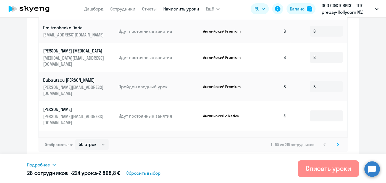
click at [319, 168] on div "Списать уроки" at bounding box center [328, 168] width 46 height 9
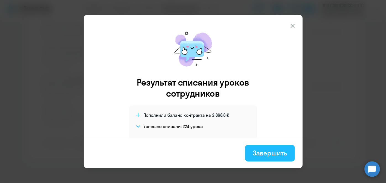
click at [268, 149] on div "Завершить" at bounding box center [270, 153] width 34 height 9
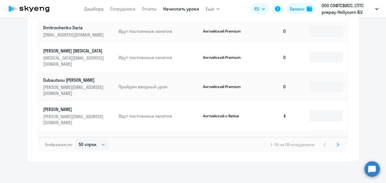
click at [268, 149] on div "Отображать по: 10 строк 30 строк 50 строк 1 - 50 из 215 сотрудников" at bounding box center [192, 144] width 309 height 15
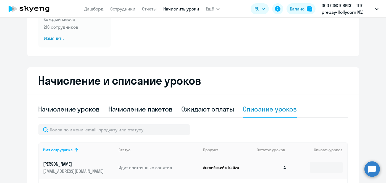
scroll to position [69, 0]
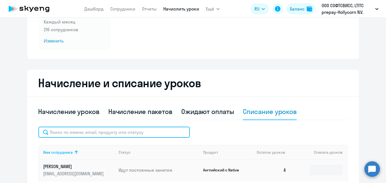
click at [155, 132] on input "text" at bounding box center [113, 132] width 151 height 11
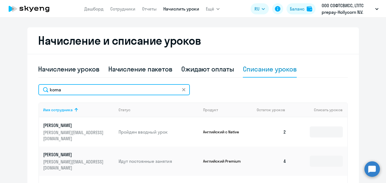
scroll to position [104, 0]
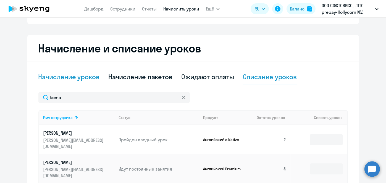
click at [83, 74] on div "Начисление уроков" at bounding box center [68, 76] width 61 height 9
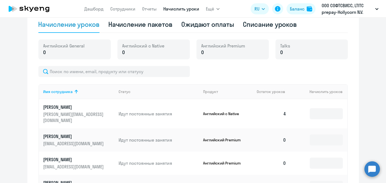
scroll to position [157, 0]
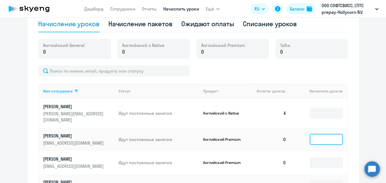
click at [334, 134] on input at bounding box center [325, 139] width 33 height 11
click at [313, 134] on input at bounding box center [325, 139] width 33 height 11
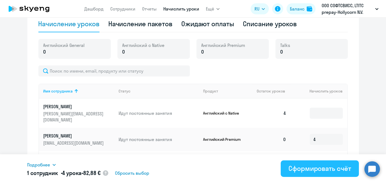
click at [334, 167] on div "Сформировать счёт" at bounding box center [319, 168] width 62 height 9
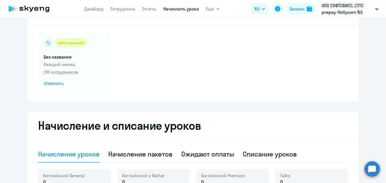
scroll to position [25, 0]
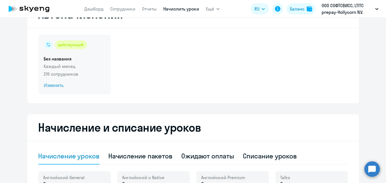
click at [58, 86] on span "Изменить" at bounding box center [74, 85] width 61 height 7
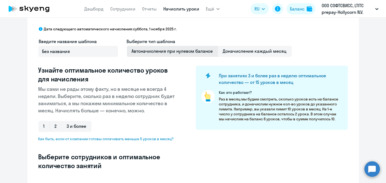
click at [178, 53] on span "Автоначисления при нулевом балансе" at bounding box center [172, 51] width 91 height 11
click at [0, 0] on input "Автоначисления при нулевом балансе" at bounding box center [0, 0] width 0 height 0
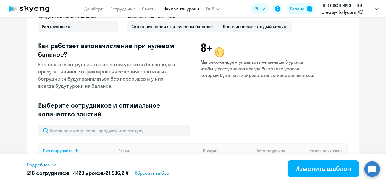
scroll to position [47, 0]
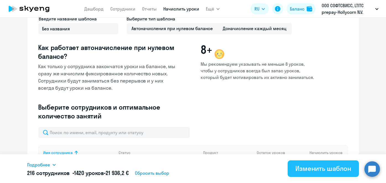
click at [325, 167] on div "Изменить шаблон" at bounding box center [323, 168] width 56 height 9
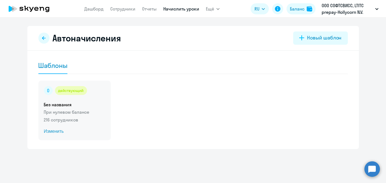
click at [56, 133] on span "Изменить" at bounding box center [74, 131] width 61 height 7
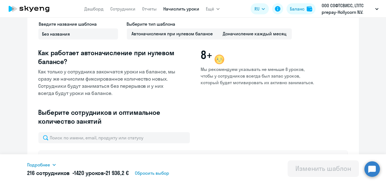
scroll to position [34, 0]
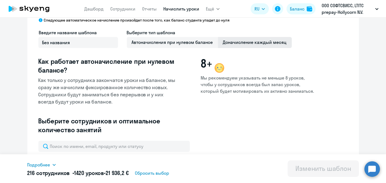
click at [262, 43] on span "Доначисление каждый месяц" at bounding box center [255, 42] width 74 height 11
click at [0, 0] on input "Доначисление каждый месяц" at bounding box center [0, 0] width 0 height 0
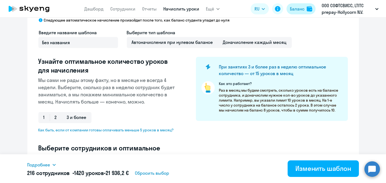
click at [293, 10] on div "Баланс" at bounding box center [297, 9] width 15 height 7
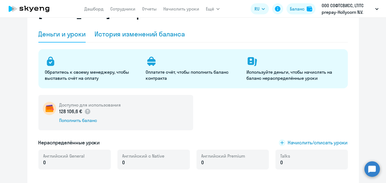
click at [166, 32] on div "История изменений баланса" at bounding box center [139, 34] width 90 height 9
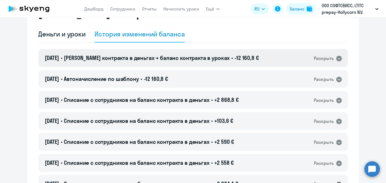
click at [242, 56] on span "-12 160,8 €" at bounding box center [246, 57] width 24 height 7
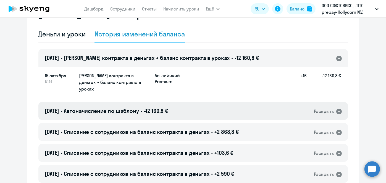
click at [233, 108] on div "[DATE] • Автоначисление по шаблону • -12 160,8 € Раскрыть" at bounding box center [192, 111] width 309 height 18
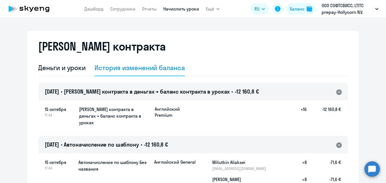
click at [176, 9] on link "Начислить уроки" at bounding box center [181, 9] width 36 height 6
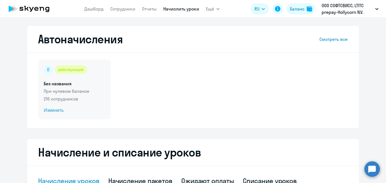
click at [51, 110] on span "Изменить" at bounding box center [74, 110] width 61 height 7
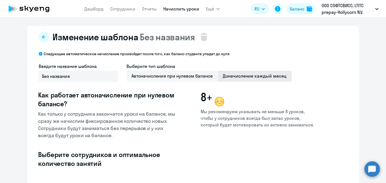
click at [253, 77] on span "Доначисление каждый месяц" at bounding box center [255, 76] width 74 height 11
click at [0, 0] on input "Доначисление каждый месяц" at bounding box center [0, 0] width 0 height 0
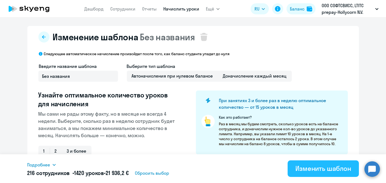
click at [328, 169] on div "Изменить шаблон" at bounding box center [323, 168] width 56 height 9
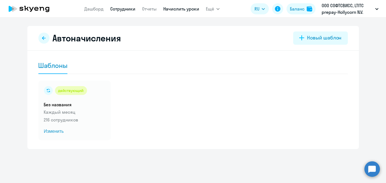
click at [126, 10] on link "Сотрудники" at bounding box center [122, 9] width 25 height 6
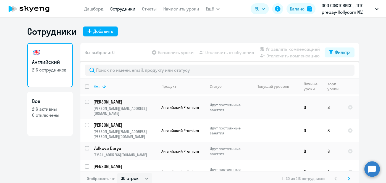
scroll to position [465, 0]
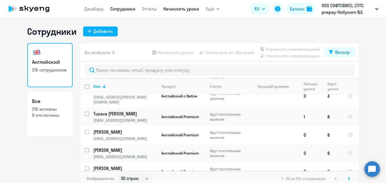
click at [173, 10] on link "Начислить уроки" at bounding box center [181, 9] width 36 height 6
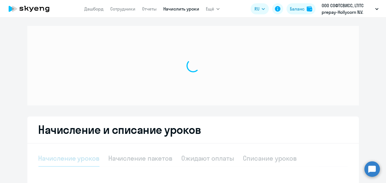
click at [186, 12] on app-menu-item-link "Начислить уроки" at bounding box center [181, 9] width 36 height 7
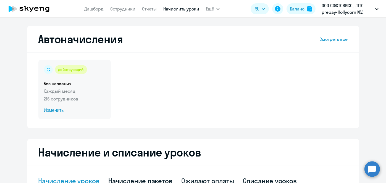
click at [55, 110] on span "Изменить" at bounding box center [74, 110] width 61 height 7
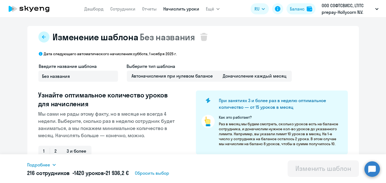
click at [44, 35] on button at bounding box center [43, 36] width 11 height 11
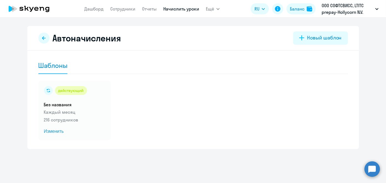
click at [184, 9] on link "Начислить уроки" at bounding box center [181, 9] width 36 height 6
click at [183, 9] on link "Начислить уроки" at bounding box center [181, 9] width 36 height 6
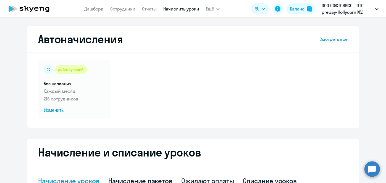
click at [179, 9] on link "Начислить уроки" at bounding box center [181, 9] width 36 height 6
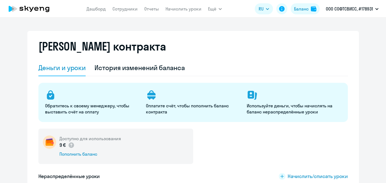
select select "english_adult_not_native_speaker"
